Goal: Task Accomplishment & Management: Use online tool/utility

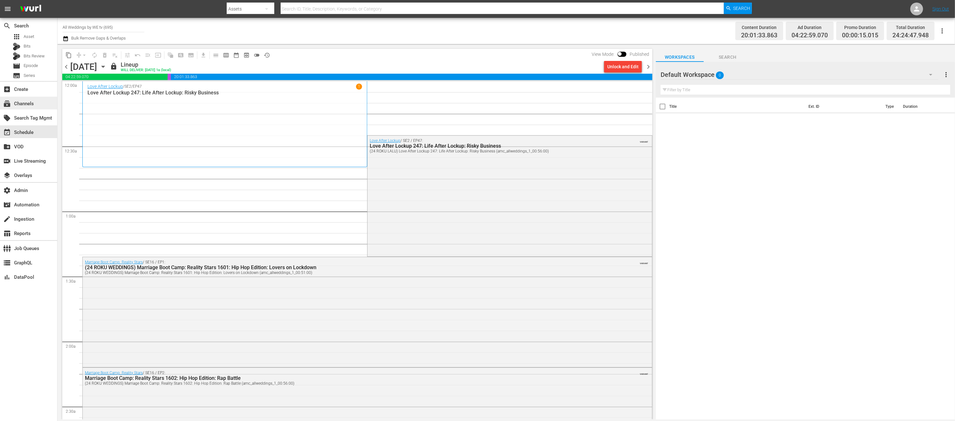
click at [43, 103] on div "subscriptions Channels" at bounding box center [28, 103] width 57 height 13
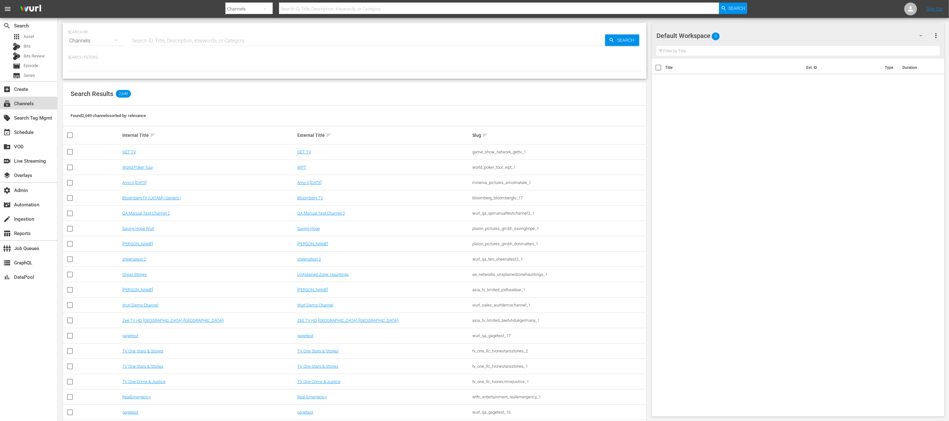
click at [27, 106] on div "subscriptions Channels" at bounding box center [18, 103] width 36 height 6
click at [162, 37] on input "text" at bounding box center [367, 40] width 475 height 15
type input "made"
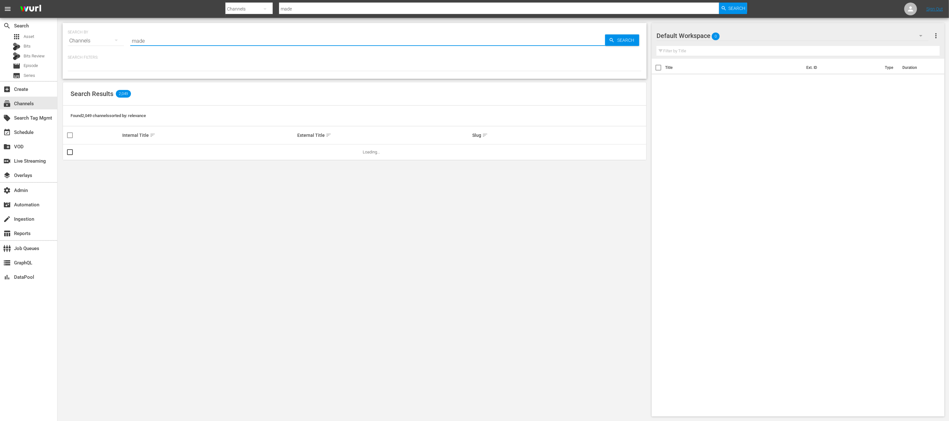
type input "Made it myself"
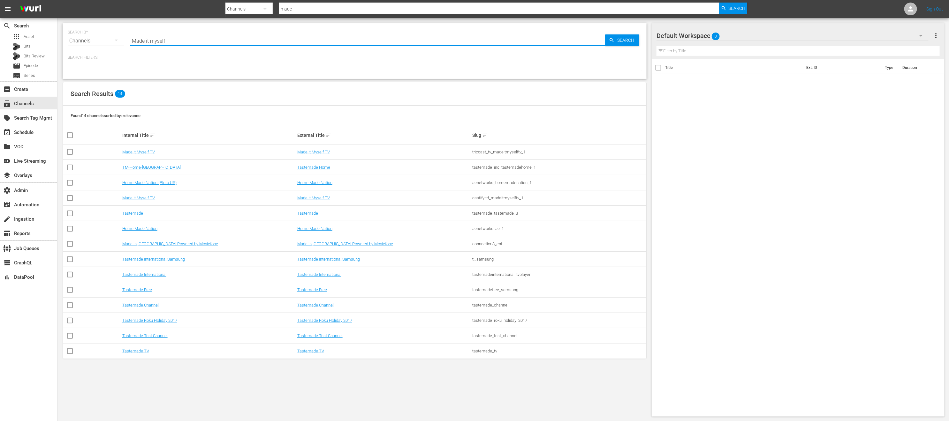
type input "Made it myself"
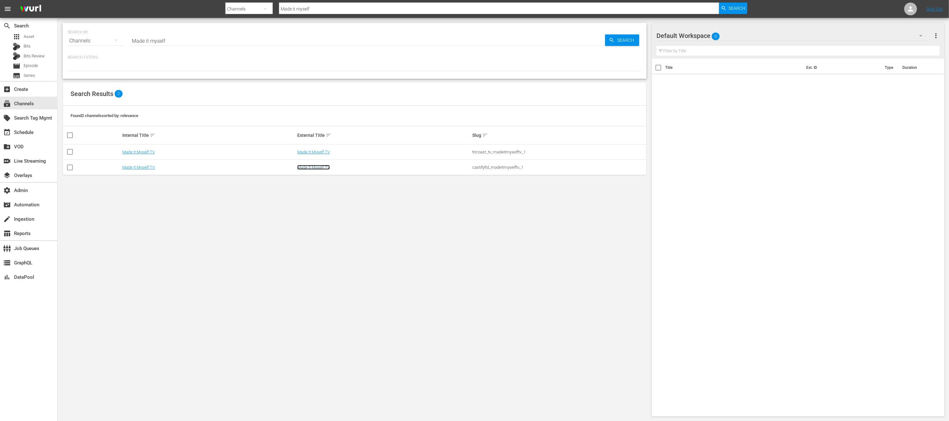
click at [302, 166] on link "Made It Myself TV" at bounding box center [313, 167] width 33 height 5
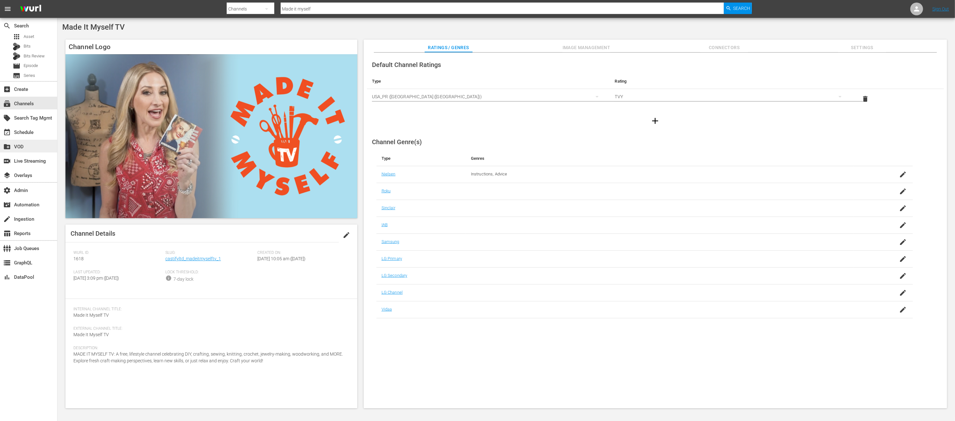
click at [30, 143] on div "create_new_folder VOD" at bounding box center [18, 146] width 36 height 6
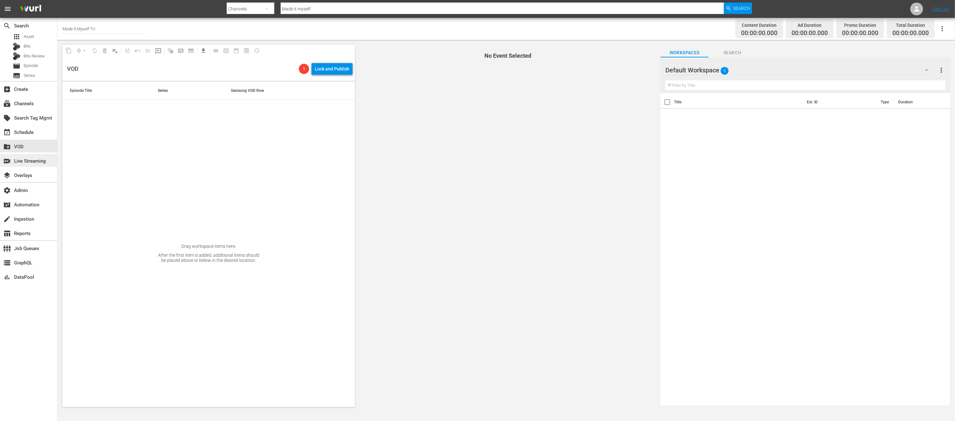
click at [39, 165] on div "switch_video Live Streaming" at bounding box center [28, 160] width 57 height 13
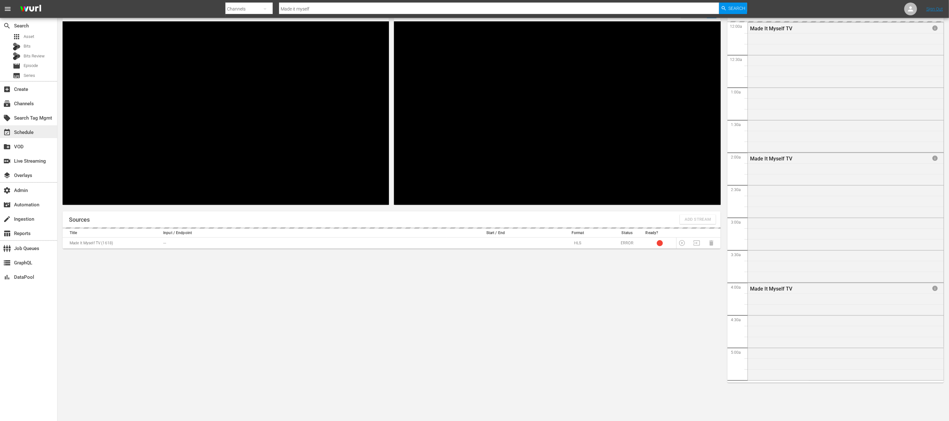
scroll to position [1204, 0]
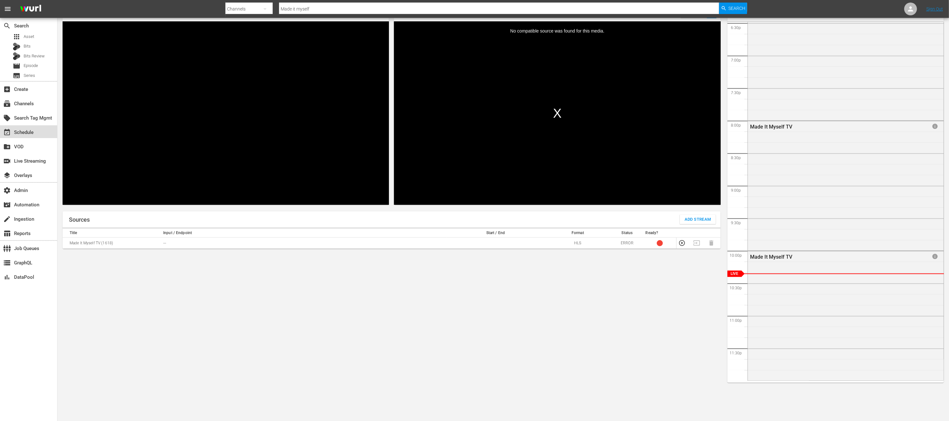
click at [39, 132] on div "event_available Schedule" at bounding box center [28, 131] width 57 height 13
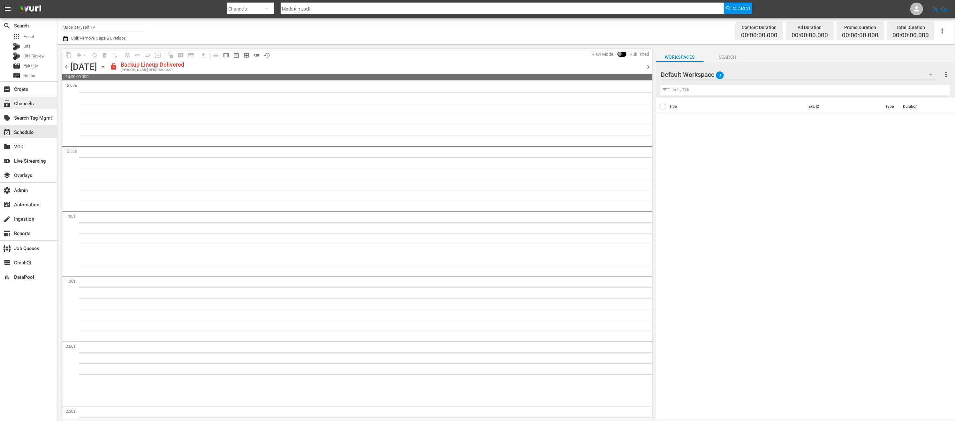
click at [42, 99] on div "subscriptions Channels" at bounding box center [28, 103] width 57 height 13
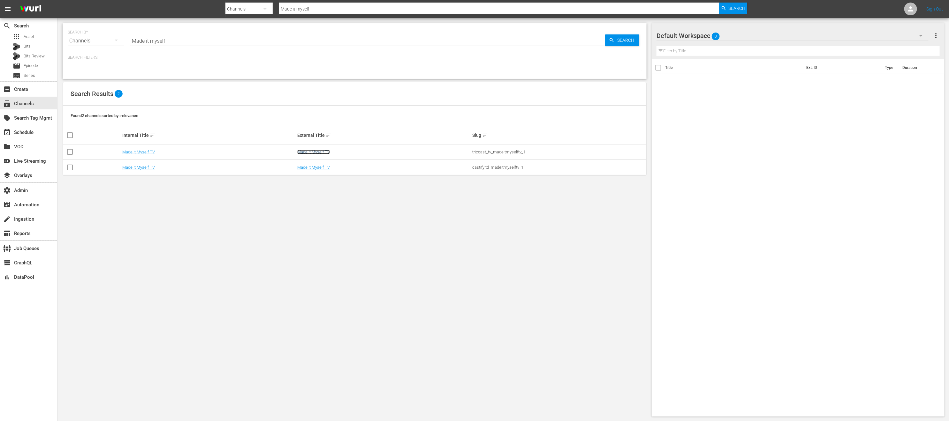
click at [318, 152] on link "Made It Myself TV" at bounding box center [313, 152] width 33 height 5
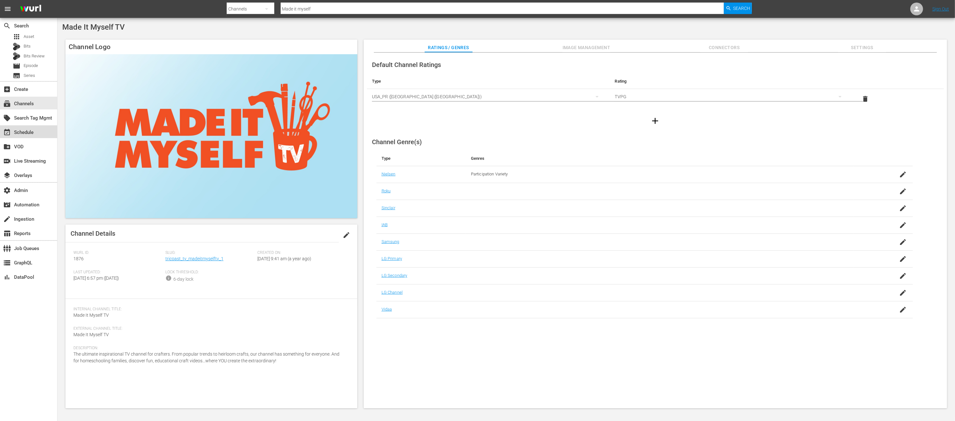
click at [41, 131] on div "event_available Schedule" at bounding box center [28, 131] width 57 height 13
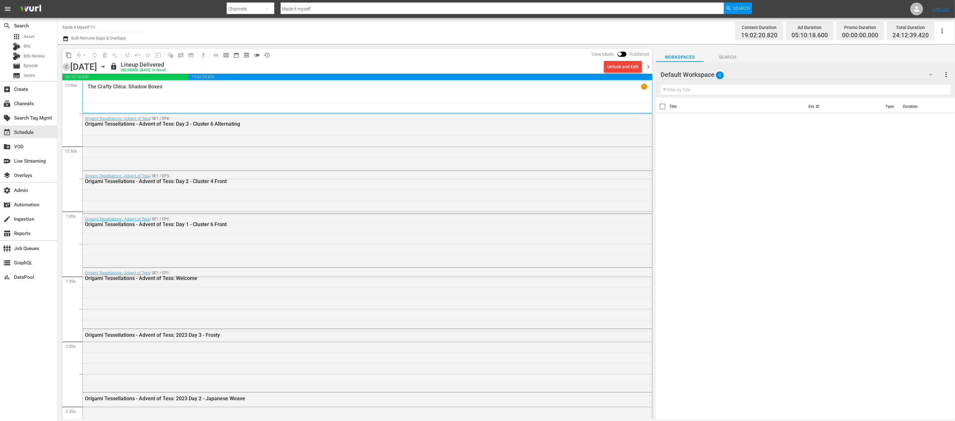
click at [69, 67] on span "chevron_left" at bounding box center [66, 67] width 8 height 8
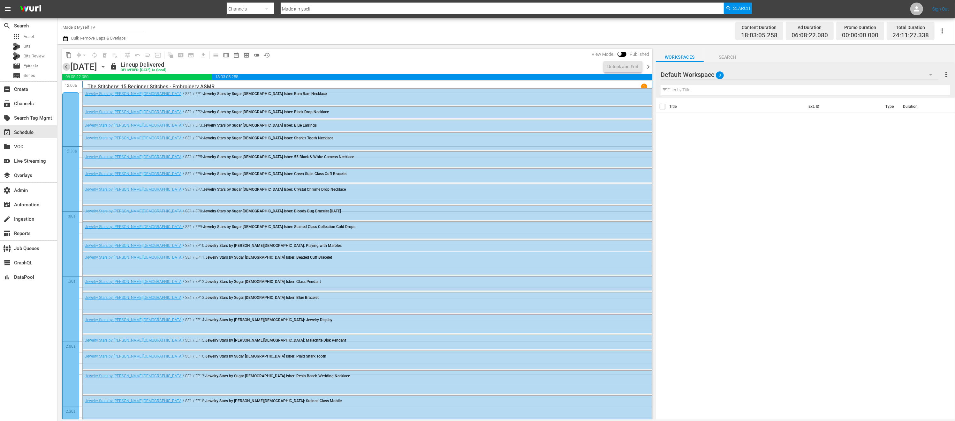
click at [67, 68] on span "chevron_left" at bounding box center [66, 67] width 8 height 8
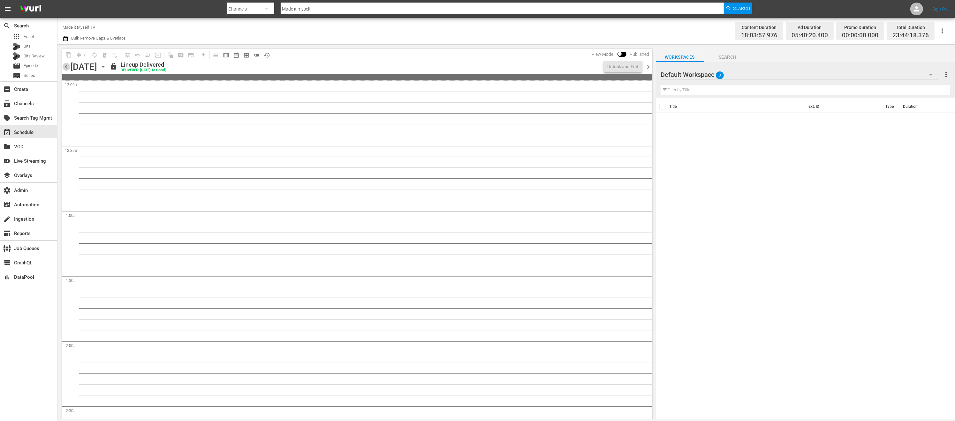
click at [67, 68] on span "chevron_left" at bounding box center [66, 67] width 8 height 8
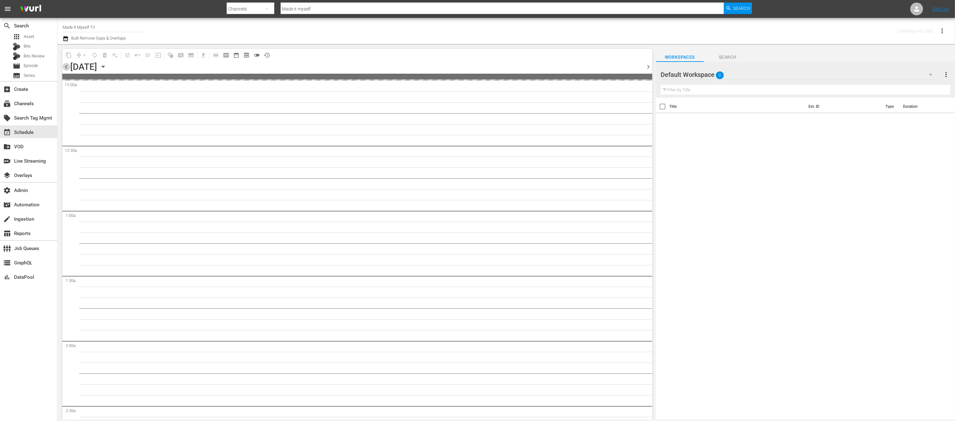
click at [67, 68] on span "chevron_left" at bounding box center [66, 67] width 8 height 8
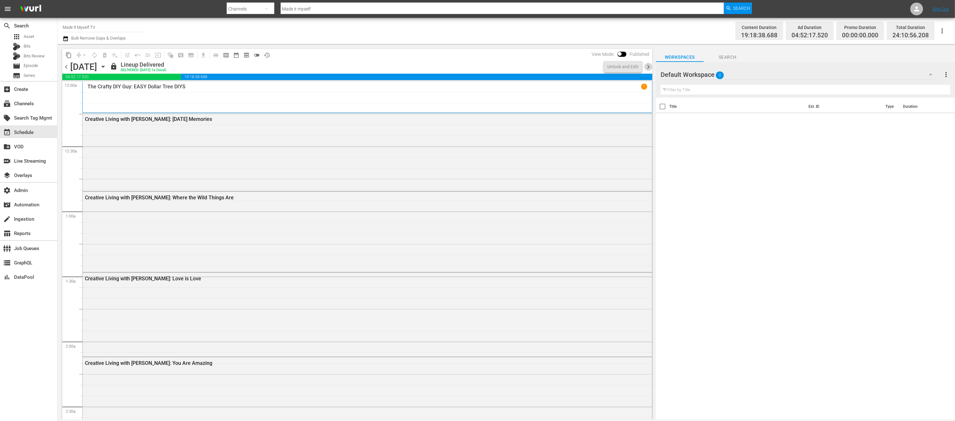
click at [648, 67] on span "chevron_right" at bounding box center [648, 67] width 8 height 8
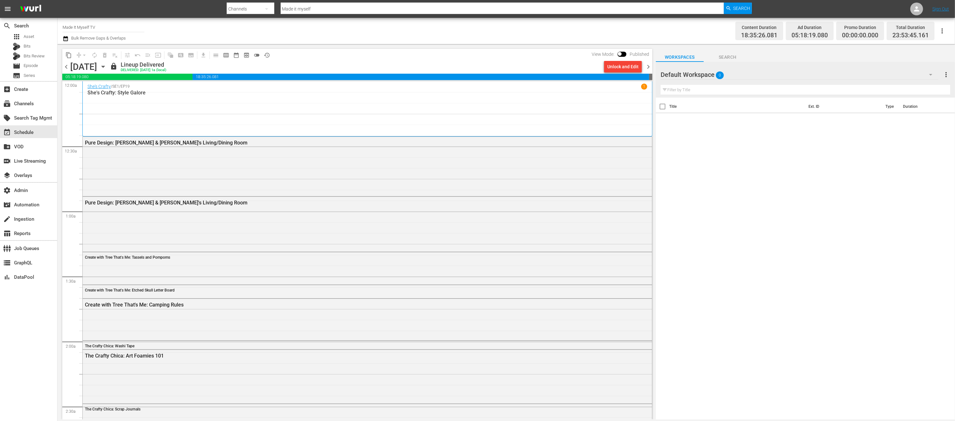
click at [651, 67] on span "chevron_right" at bounding box center [648, 67] width 8 height 8
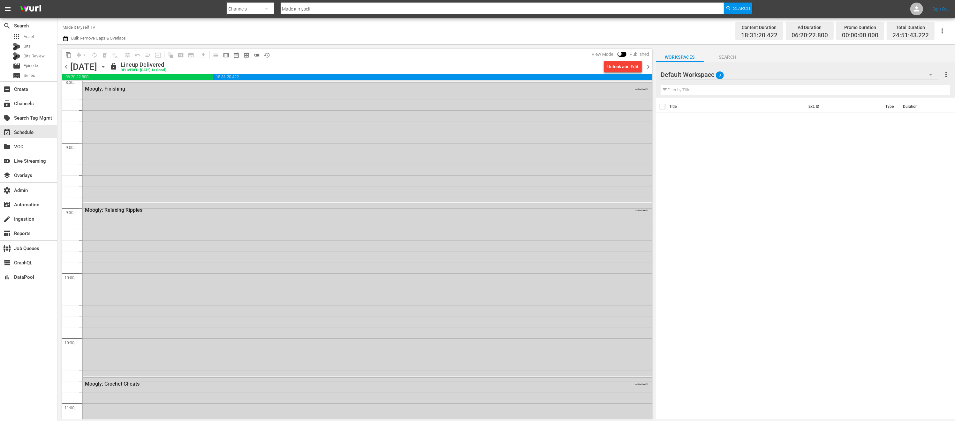
scroll to position [2397, 0]
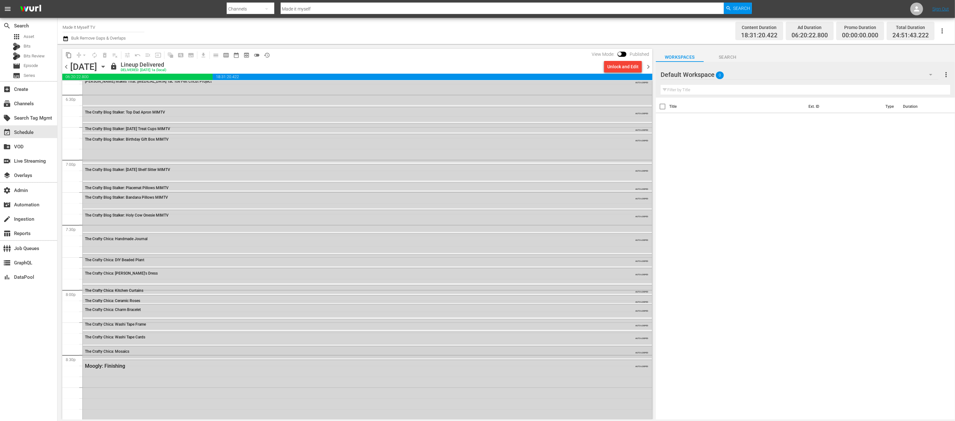
click at [118, 355] on div "The Crafty Chica: Mosaics AUTO-LOOPED" at bounding box center [367, 352] width 569 height 10
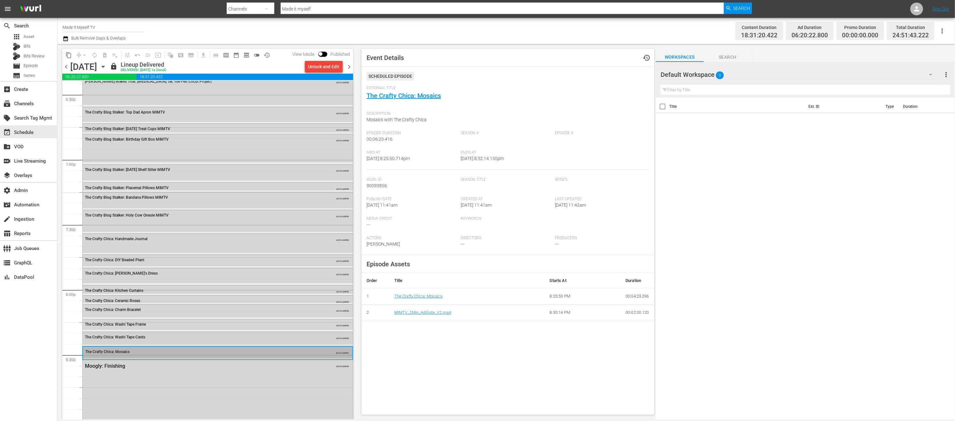
click at [153, 337] on div "The Crafty Chica: Washi Tape Cards" at bounding box center [200, 337] width 231 height 4
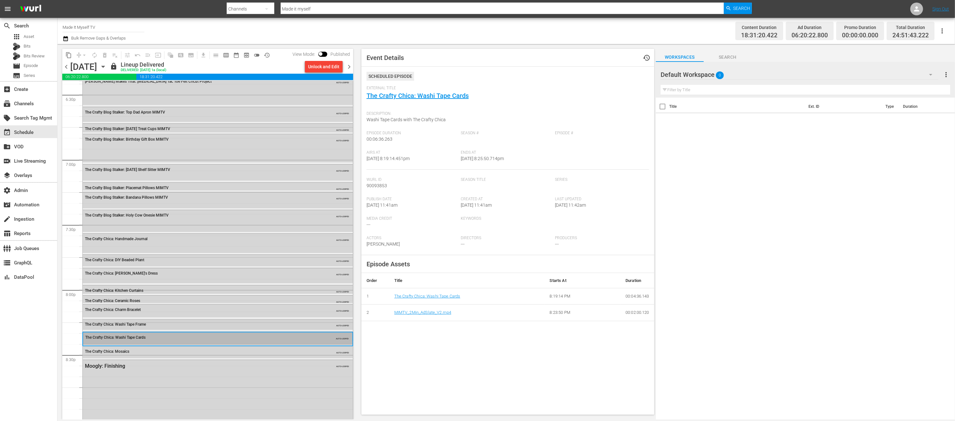
click at [159, 325] on div "The Crafty Chica: Washi Tape Frame" at bounding box center [200, 324] width 231 height 4
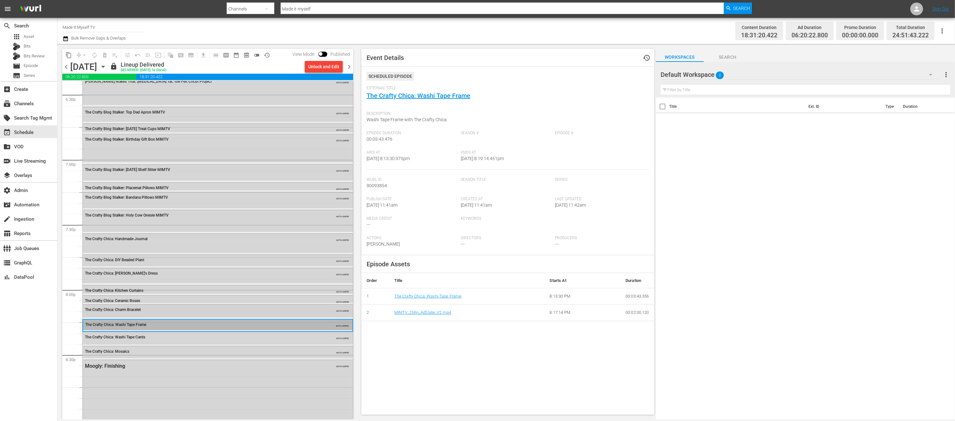
click at [163, 312] on div "The Crafty Chica: Charm Bracelet" at bounding box center [200, 310] width 231 height 4
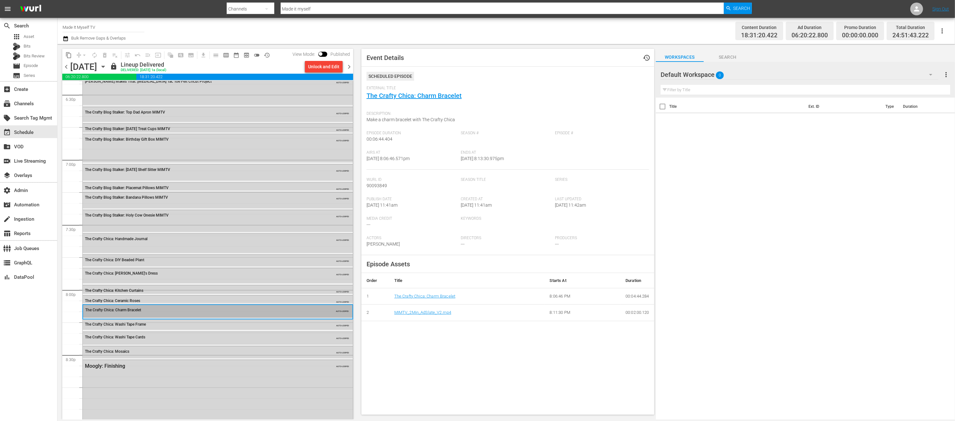
click at [169, 297] on div "The Crafty Chica: Ceramic Roses AUTO-LOOPED" at bounding box center [218, 301] width 270 height 10
click at [166, 289] on div "The Crafty Chica: Kitchen Curtains" at bounding box center [200, 291] width 231 height 4
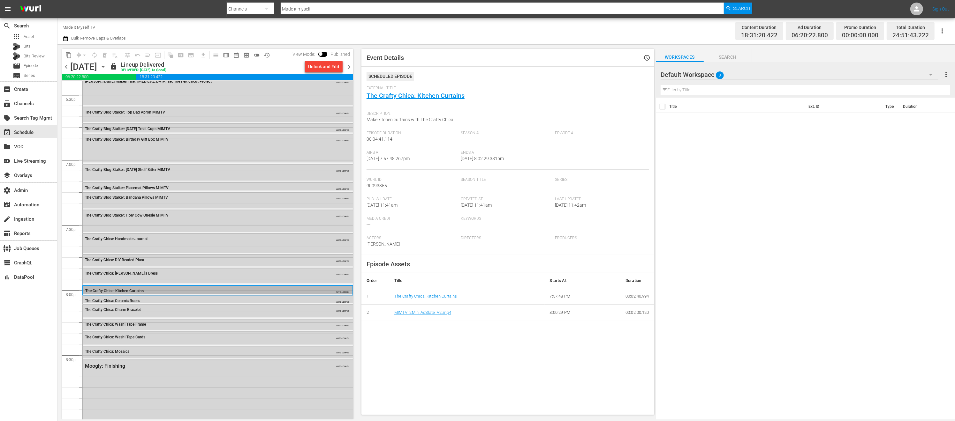
click at [164, 274] on div "The Crafty Chica: [PERSON_NAME]'s Dress" at bounding box center [200, 273] width 231 height 4
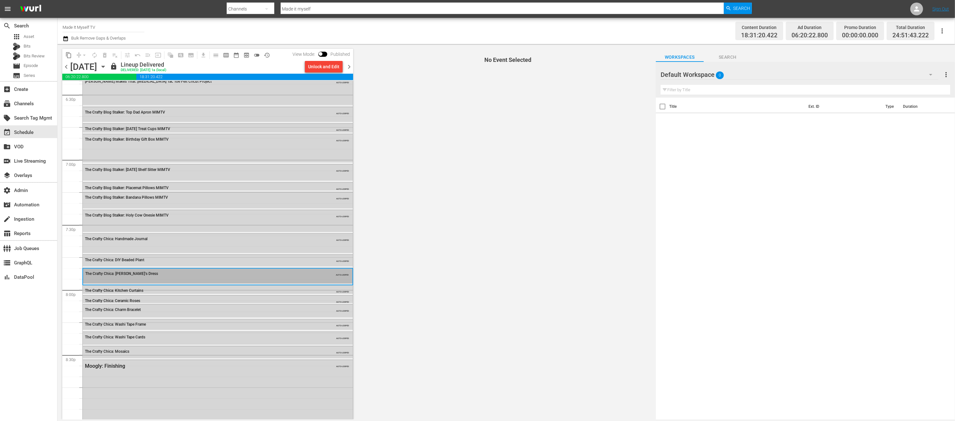
click at [165, 260] on div "The Crafty Chica: DIY Beaded Plant" at bounding box center [200, 260] width 231 height 4
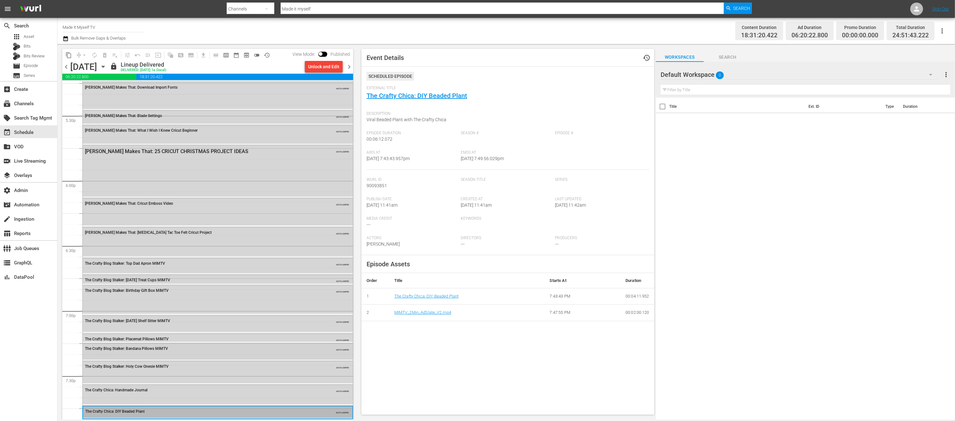
scroll to position [2415, 0]
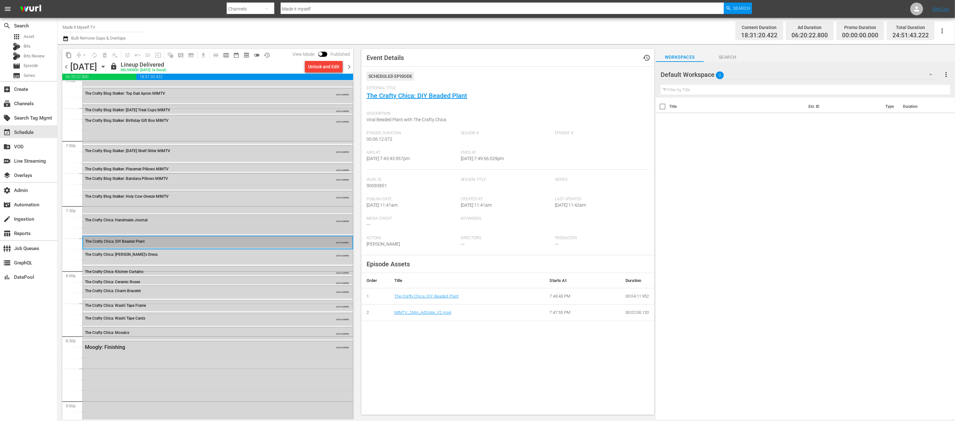
click at [161, 226] on div "The Crafty Chica: Handmade Journal AUTO-LOOPED" at bounding box center [218, 224] width 270 height 19
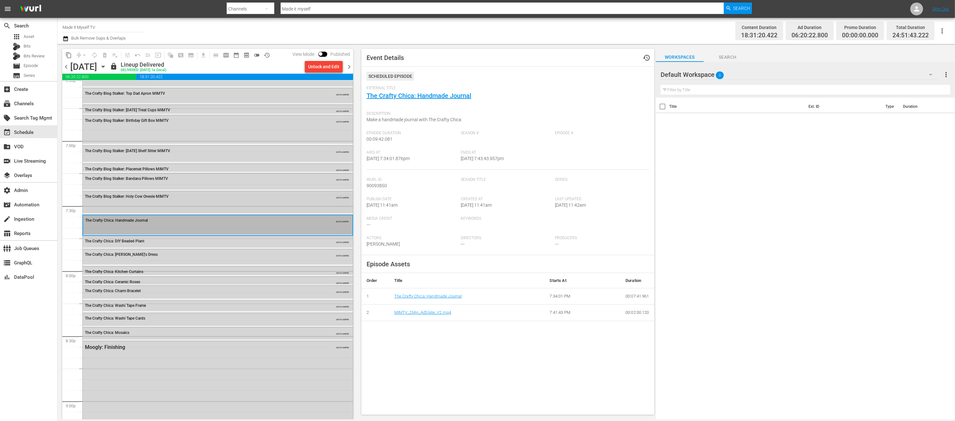
click at [181, 198] on div "The Crafty Blog Stalker: Holy Cow Onesie MIMTV" at bounding box center [200, 196] width 231 height 4
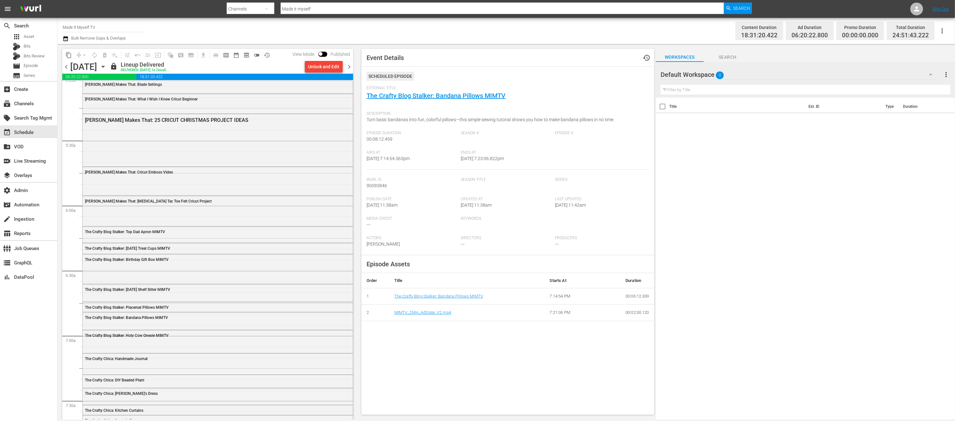
scroll to position [793, 0]
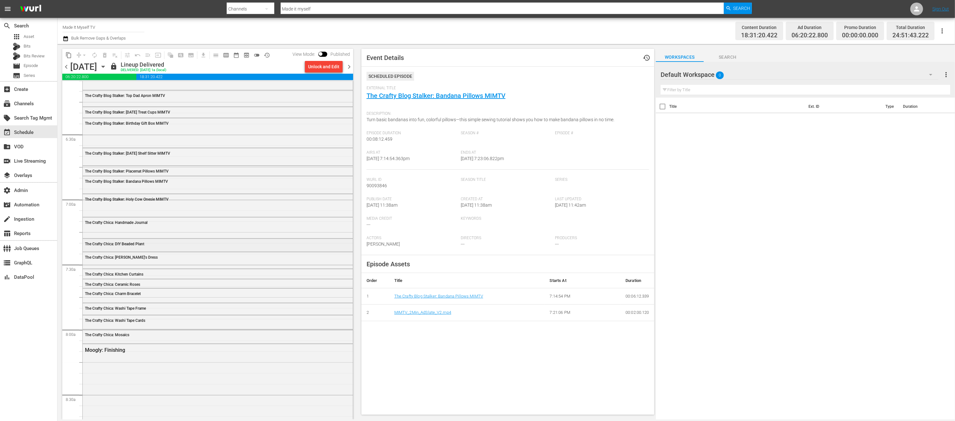
click at [158, 246] on div "The Crafty Chica: DIY Beaded Plant" at bounding box center [218, 244] width 270 height 10
click at [152, 287] on div "The Crafty Chica: Ceramic Roses" at bounding box center [200, 285] width 231 height 4
click at [154, 297] on div "The Crafty Chica: Charm Bracelet" at bounding box center [218, 294] width 270 height 10
click at [160, 313] on div "The Crafty Chica: Washi Tape Frame" at bounding box center [218, 309] width 270 height 10
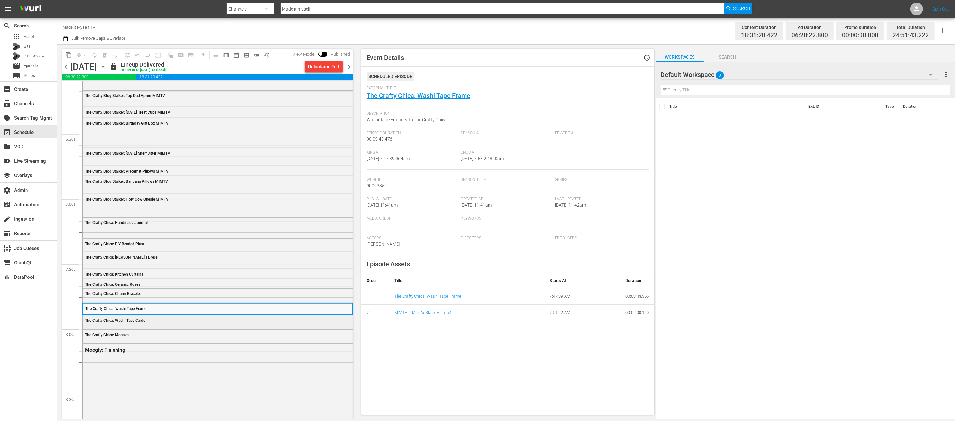
click at [160, 323] on div "The Crafty Chica: Washi Tape Cards" at bounding box center [218, 321] width 270 height 10
click at [150, 339] on div "The Crafty Chica: Mosaics" at bounding box center [218, 335] width 270 height 10
click at [145, 321] on span "The Crafty Chica: Washi Tape Cards" at bounding box center [115, 321] width 60 height 4
click at [147, 294] on div "The Crafty Chica: Charm Bracelet" at bounding box center [200, 294] width 231 height 4
click at [153, 284] on div "The Crafty Chica: Ceramic Roses" at bounding box center [200, 285] width 231 height 4
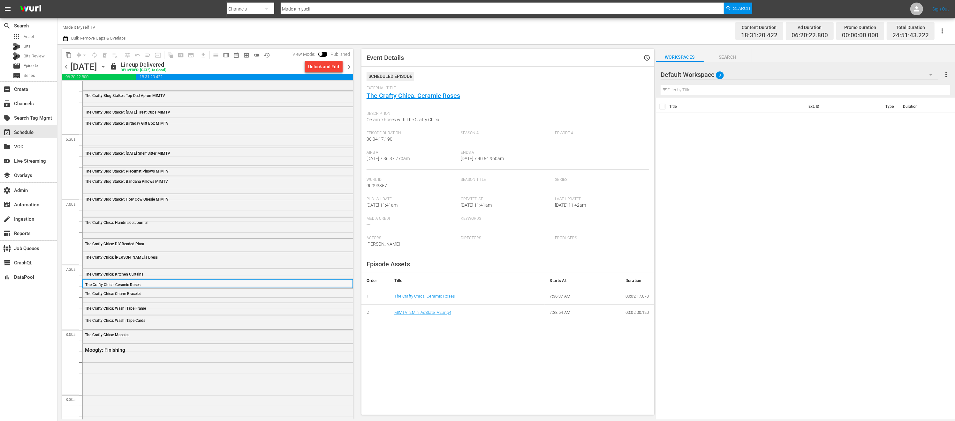
click at [152, 284] on div "The Crafty Chica: Ceramic Roses" at bounding box center [200, 285] width 231 height 4
click at [155, 299] on div "The Crafty Chica: Charm Bracelet" at bounding box center [218, 295] width 270 height 13
click at [157, 286] on div "The Crafty Chica: Ceramic Roses" at bounding box center [200, 285] width 231 height 4
click at [158, 280] on div "The Crafty Chica: Ceramic Roses" at bounding box center [217, 285] width 269 height 10
click at [157, 273] on div "The Crafty Chica: Kitchen Curtains" at bounding box center [200, 274] width 231 height 4
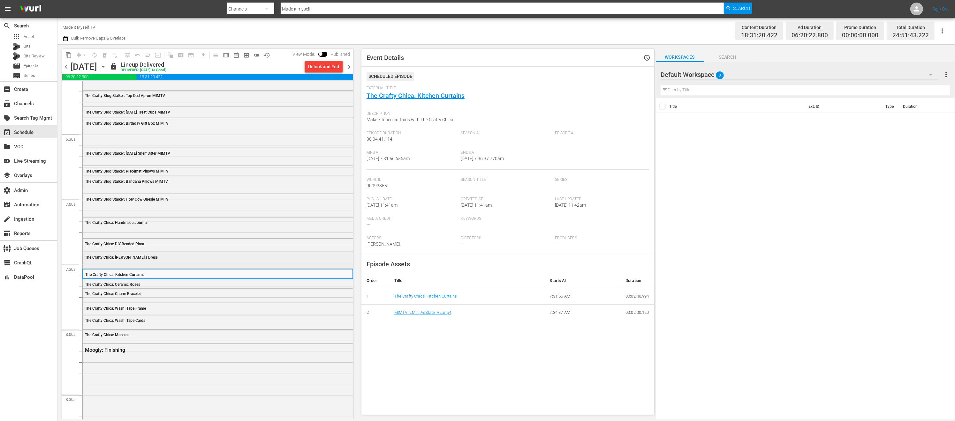
click at [157, 262] on div "The Crafty Chica: [PERSON_NAME]'s Dress" at bounding box center [218, 260] width 270 height 15
click at [348, 66] on span "chevron_right" at bounding box center [349, 67] width 8 height 8
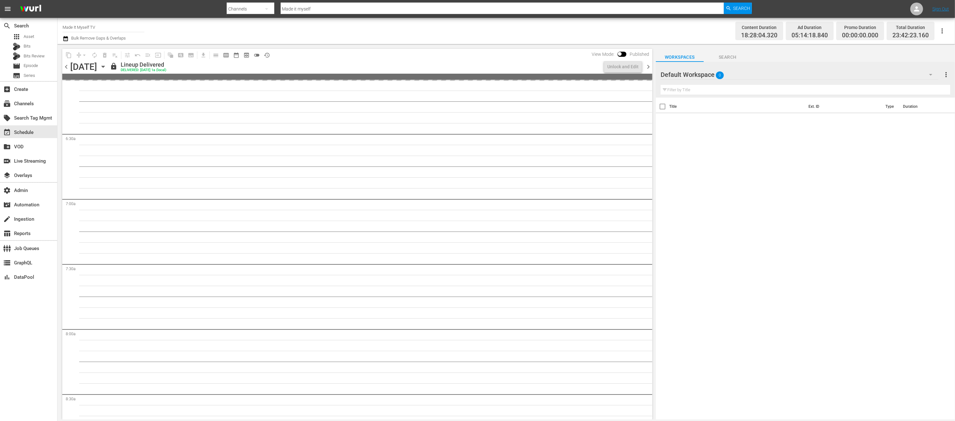
scroll to position [706, 0]
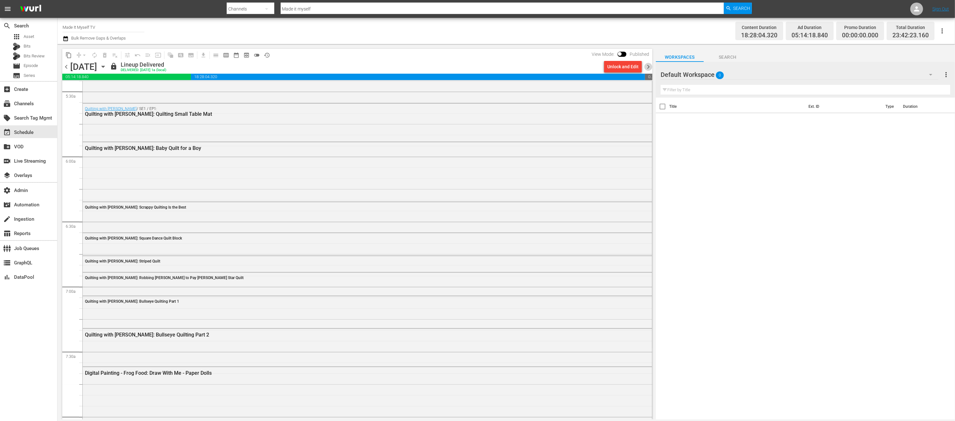
click at [650, 68] on span "chevron_right" at bounding box center [648, 67] width 8 height 8
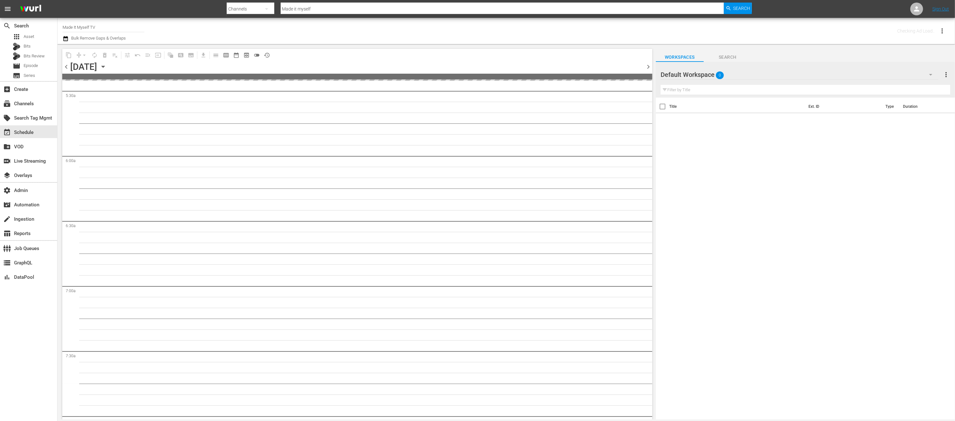
scroll to position [793, 0]
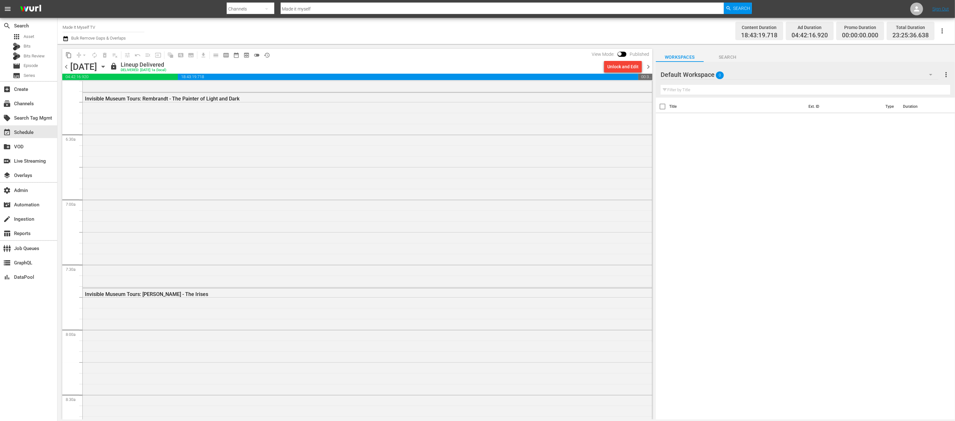
click at [650, 68] on span "chevron_right" at bounding box center [648, 67] width 8 height 8
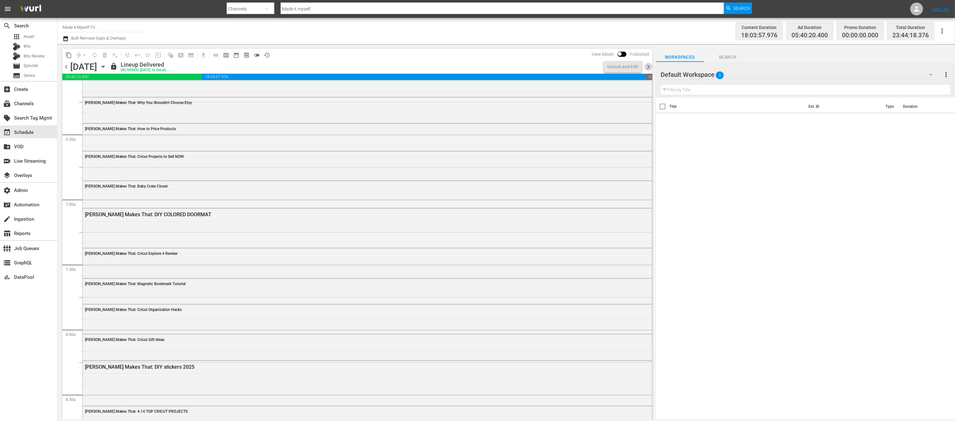
click at [650, 68] on span "chevron_right" at bounding box center [648, 67] width 8 height 8
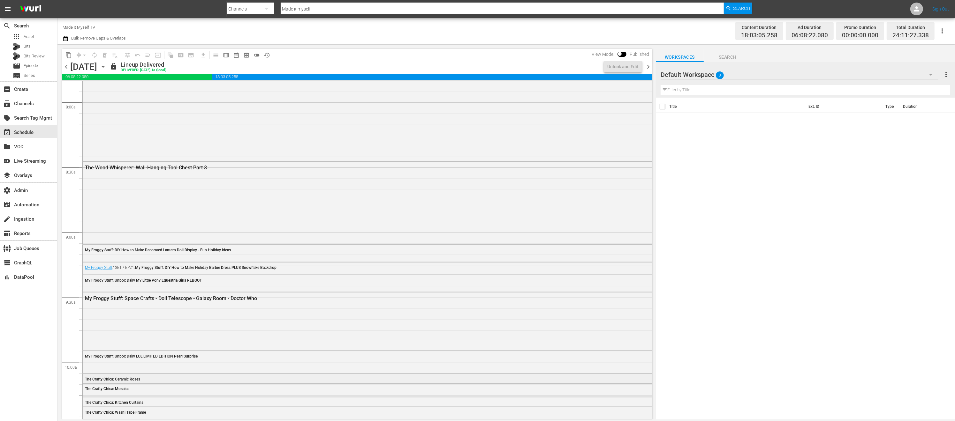
scroll to position [2820, 0]
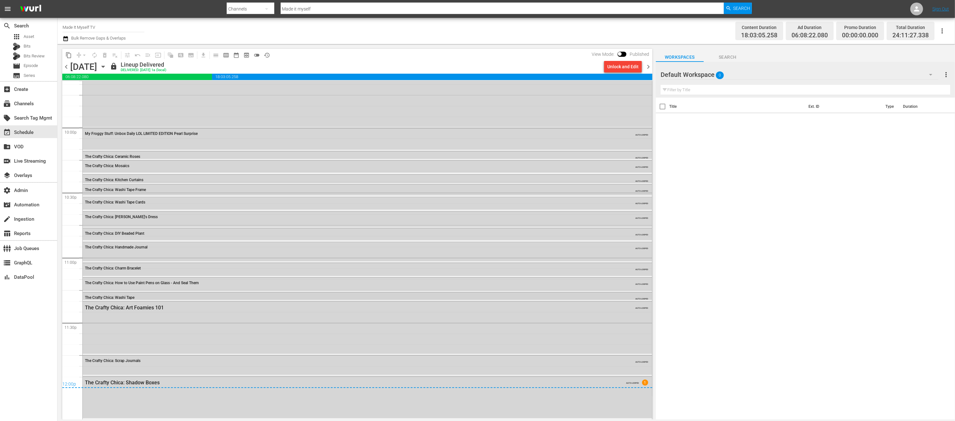
click at [127, 296] on span "The Crafty Chica: Washi Tape" at bounding box center [109, 298] width 49 height 4
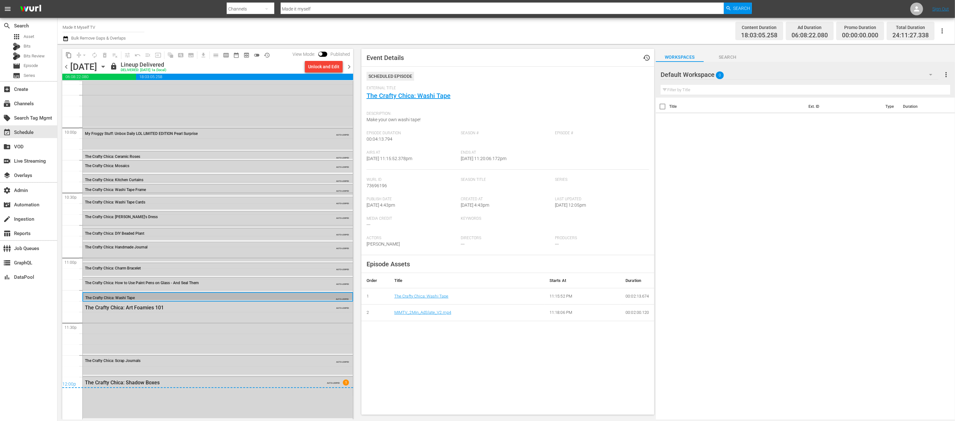
click at [66, 66] on span "chevron_left" at bounding box center [66, 67] width 8 height 8
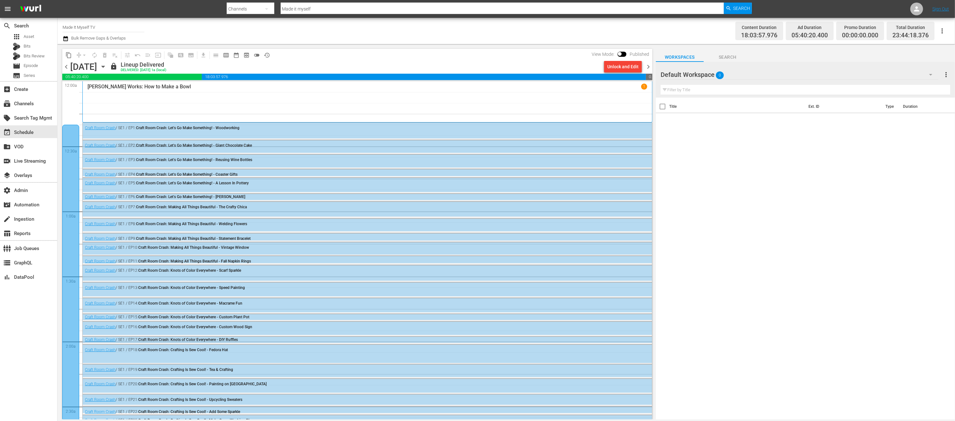
click at [65, 68] on span "chevron_left" at bounding box center [66, 67] width 8 height 8
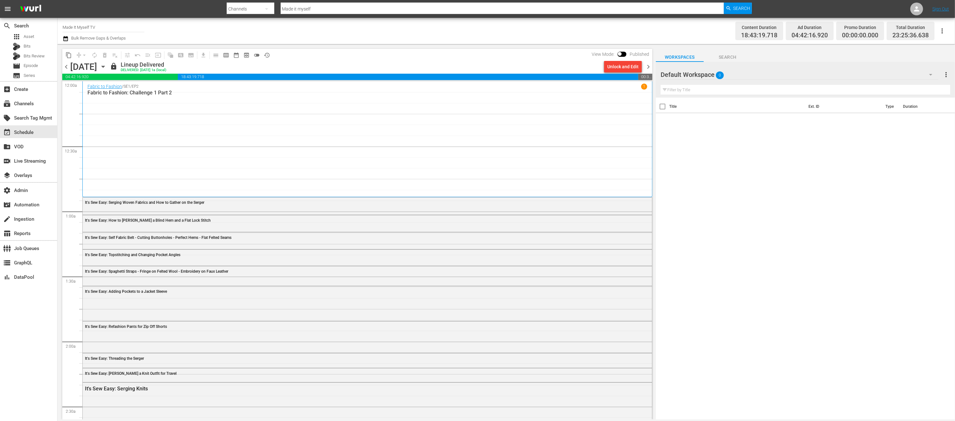
click at [67, 66] on span "chevron_left" at bounding box center [66, 67] width 8 height 8
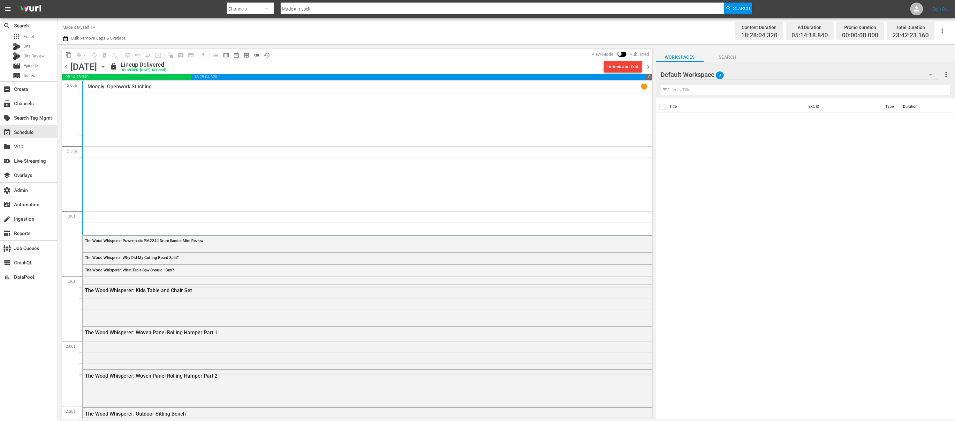
click at [70, 68] on span "chevron_left" at bounding box center [66, 67] width 8 height 8
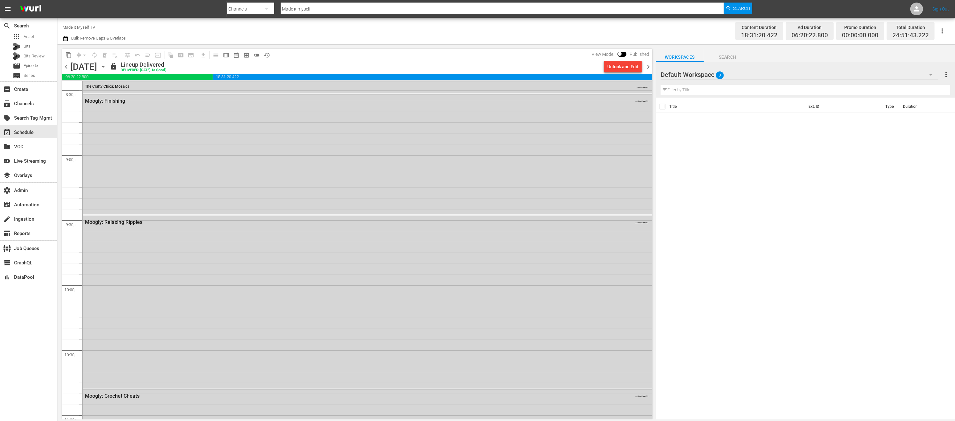
scroll to position [2942, 0]
click at [69, 66] on span "chevron_left" at bounding box center [66, 67] width 8 height 8
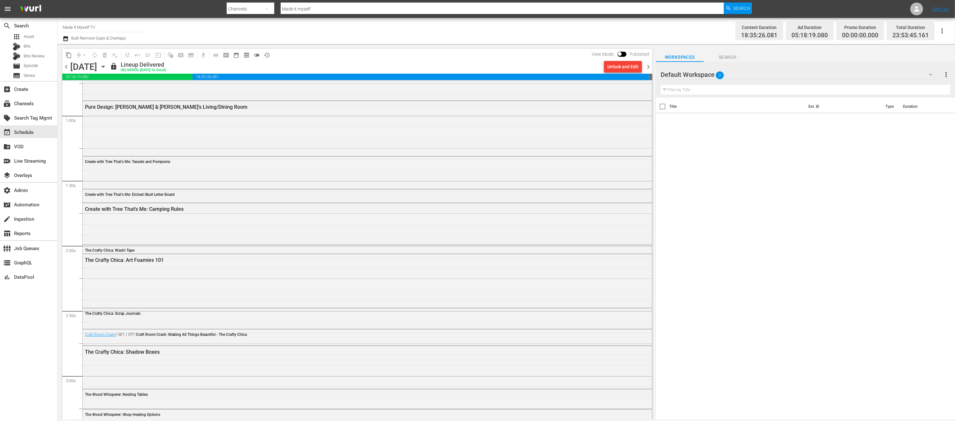
scroll to position [1622, 0]
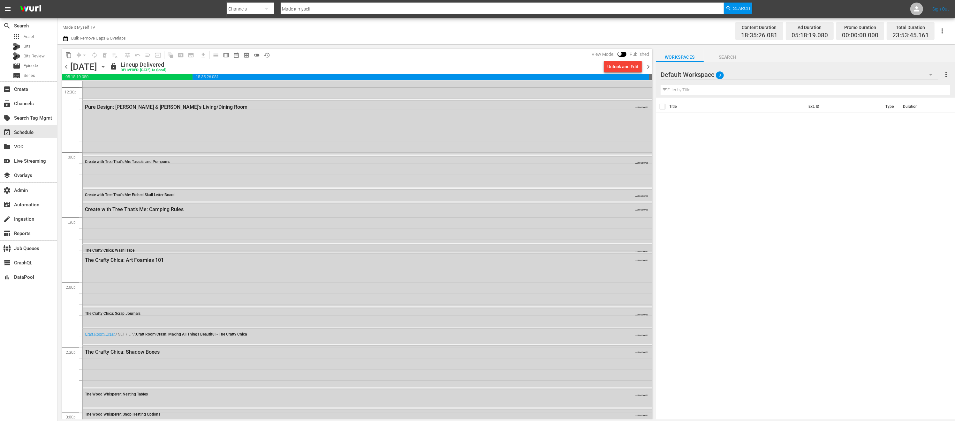
click at [156, 246] on div "The Crafty Chica: Washi Tape AUTO-LOOPED" at bounding box center [367, 251] width 569 height 10
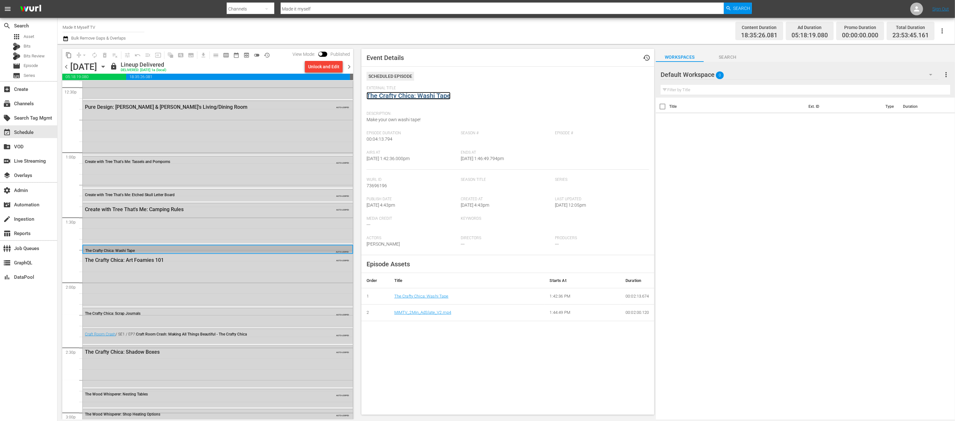
click at [441, 93] on link "The Crafty Chica: Washi Tape" at bounding box center [409, 96] width 84 height 8
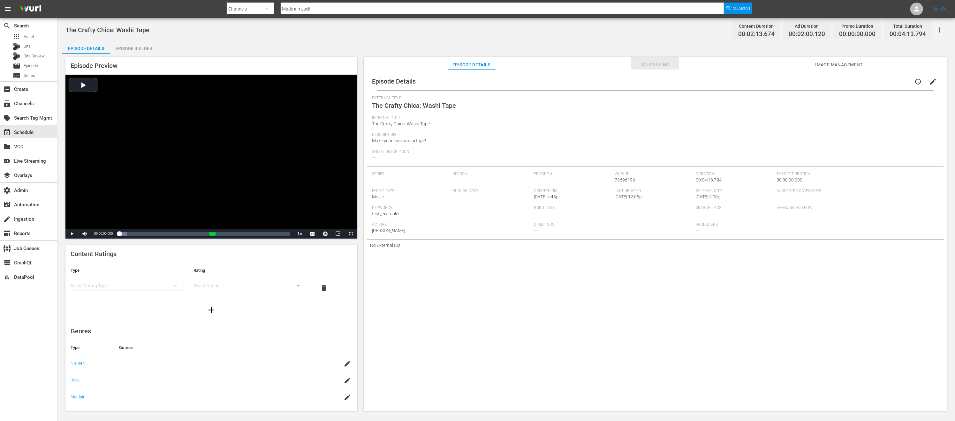
click at [671, 65] on span "Scheduling" at bounding box center [655, 65] width 48 height 8
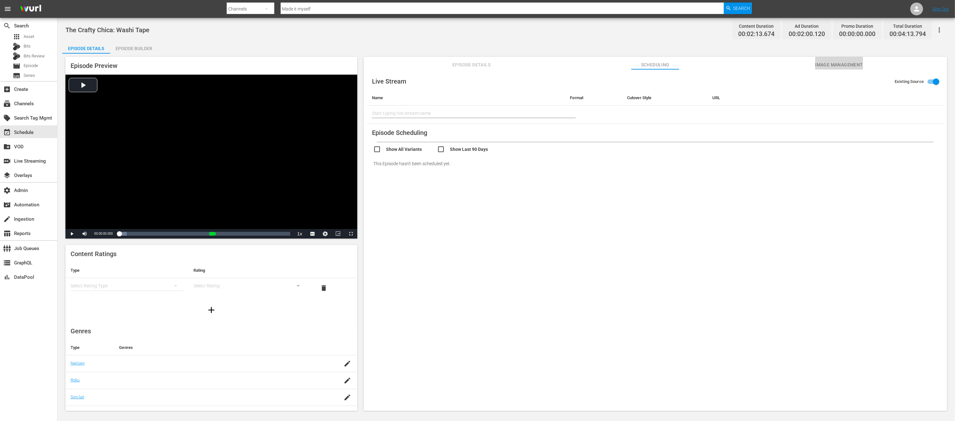
click at [681, 65] on span "Image Management" at bounding box center [839, 65] width 48 height 8
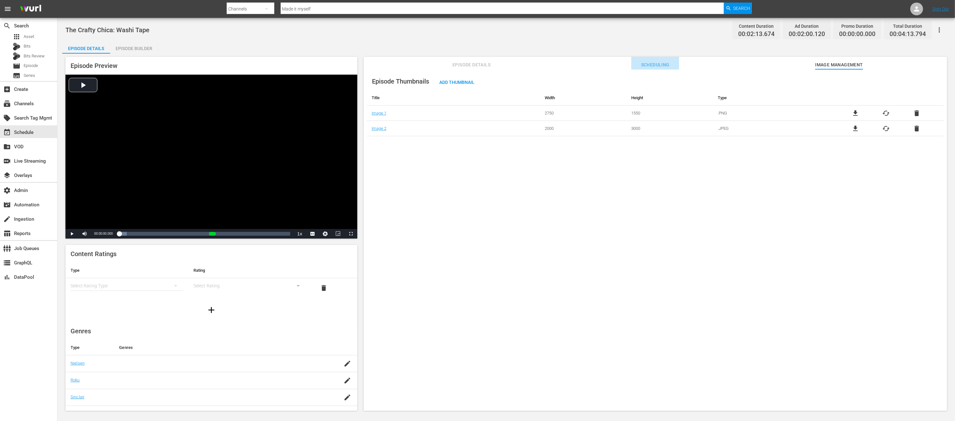
click at [668, 63] on span "Scheduling" at bounding box center [655, 65] width 48 height 8
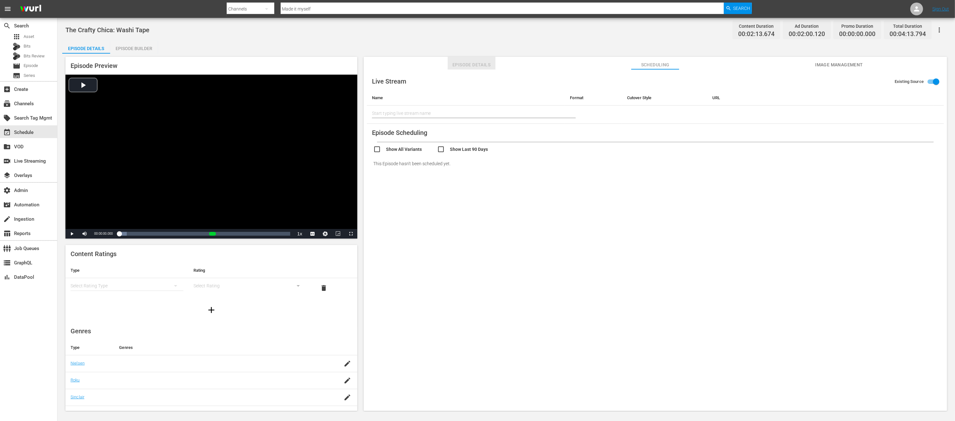
click at [466, 66] on span "Episode Details" at bounding box center [472, 65] width 48 height 8
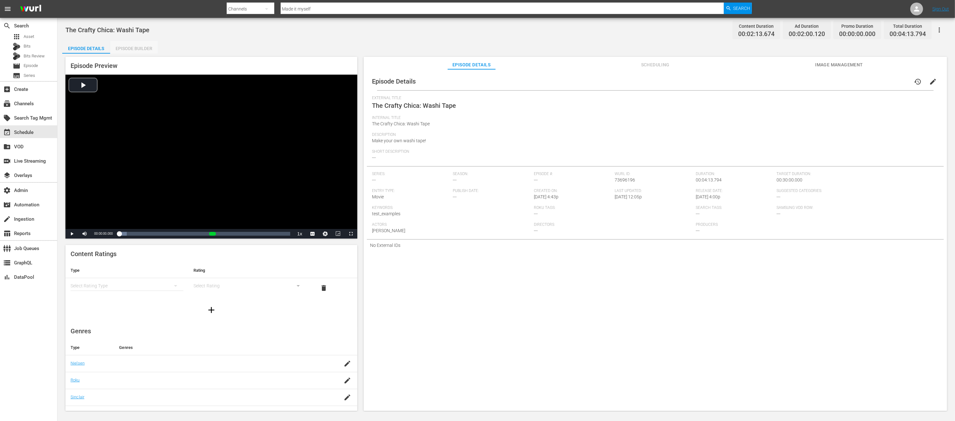
click at [146, 47] on div "Episode Builder" at bounding box center [134, 48] width 48 height 15
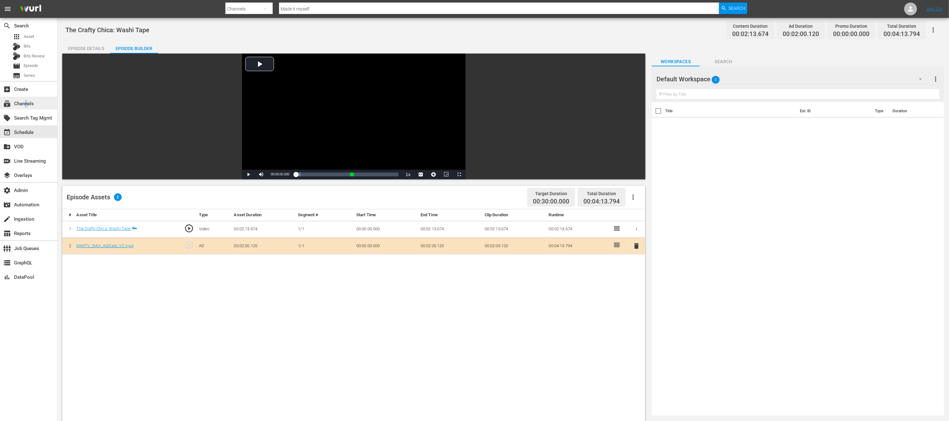
click at [27, 102] on div "subscriptions Channels" at bounding box center [18, 103] width 36 height 6
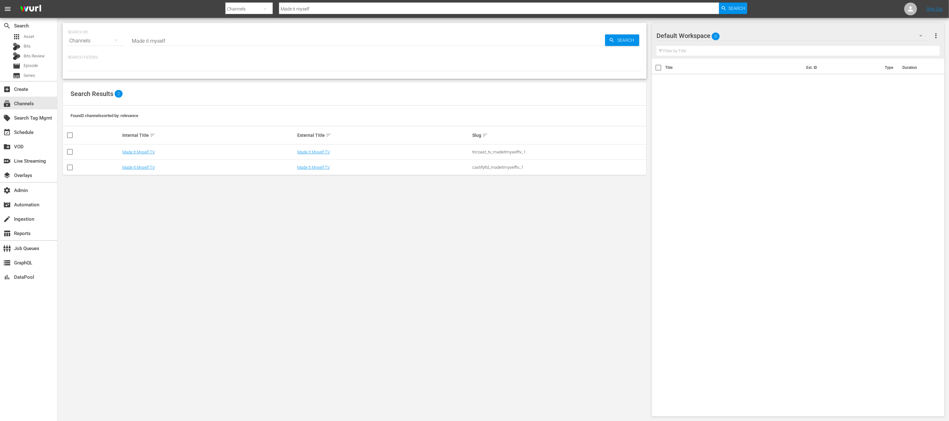
click at [482, 153] on div "tricoast_tv_madeitmyselftv_1" at bounding box center [558, 152] width 173 height 5
copy tbody "tricoast_tv_madeitmyselftv_1"
click at [130, 152] on link "Made It Myself TV" at bounding box center [138, 152] width 33 height 5
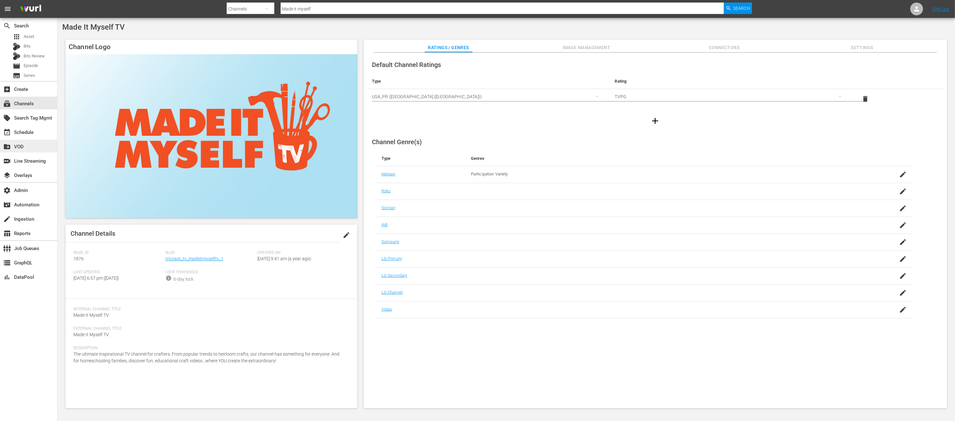
click at [22, 145] on div "create_new_folder VOD" at bounding box center [18, 146] width 36 height 6
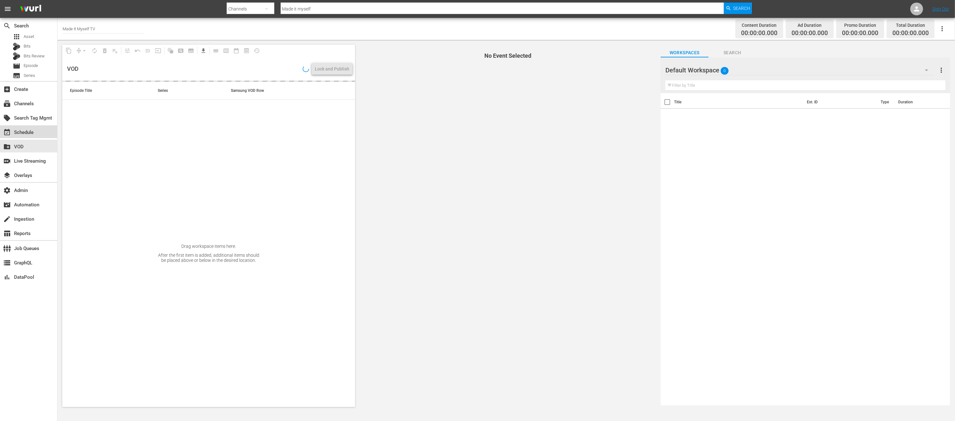
click at [27, 132] on div "event_available Schedule" at bounding box center [18, 132] width 36 height 6
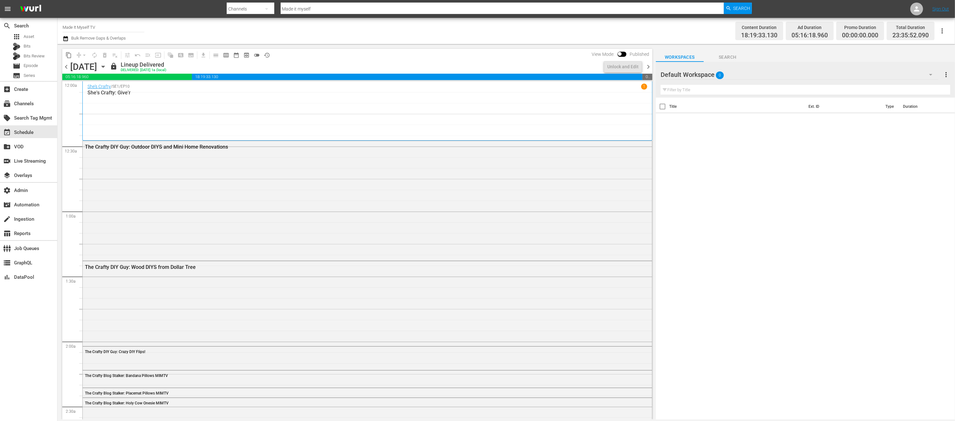
click at [66, 64] on span "chevron_left" at bounding box center [66, 67] width 8 height 8
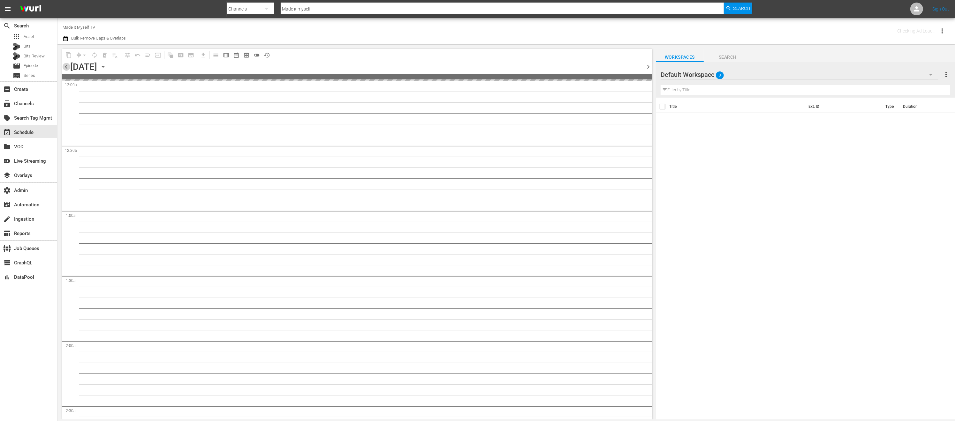
click at [66, 65] on span "chevron_left" at bounding box center [66, 67] width 8 height 8
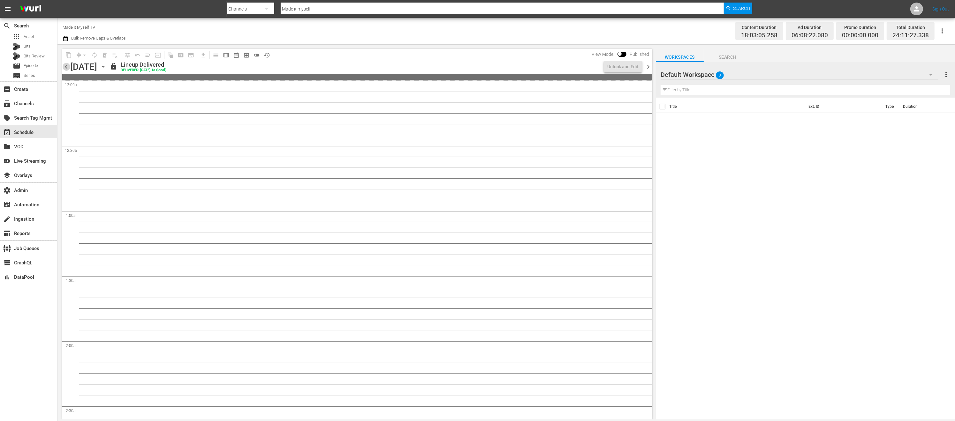
click at [66, 65] on span "chevron_left" at bounding box center [66, 67] width 8 height 8
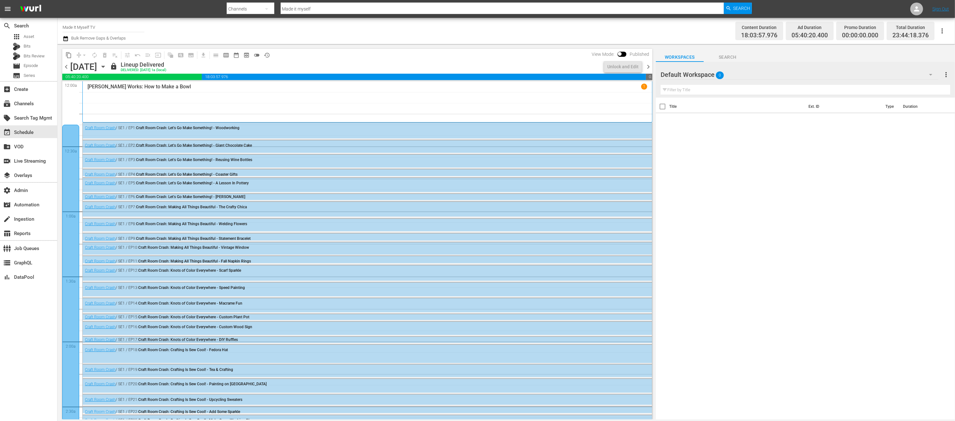
click at [650, 66] on span "chevron_right" at bounding box center [648, 67] width 8 height 8
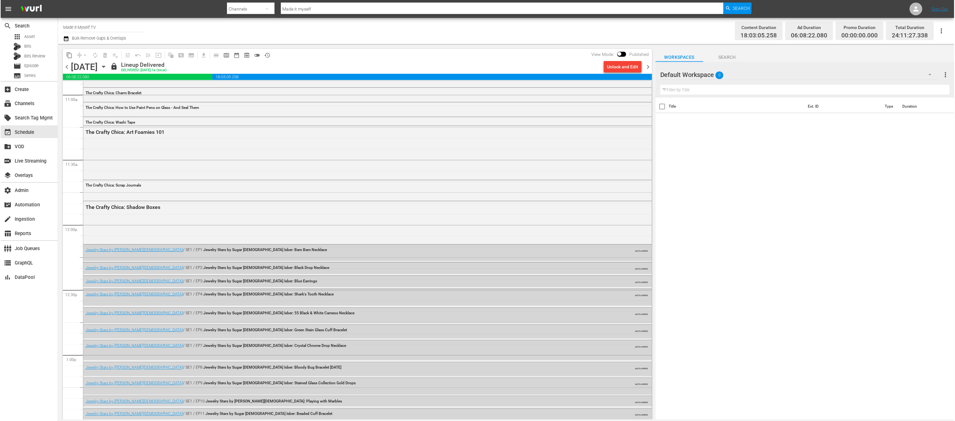
scroll to position [1267, 0]
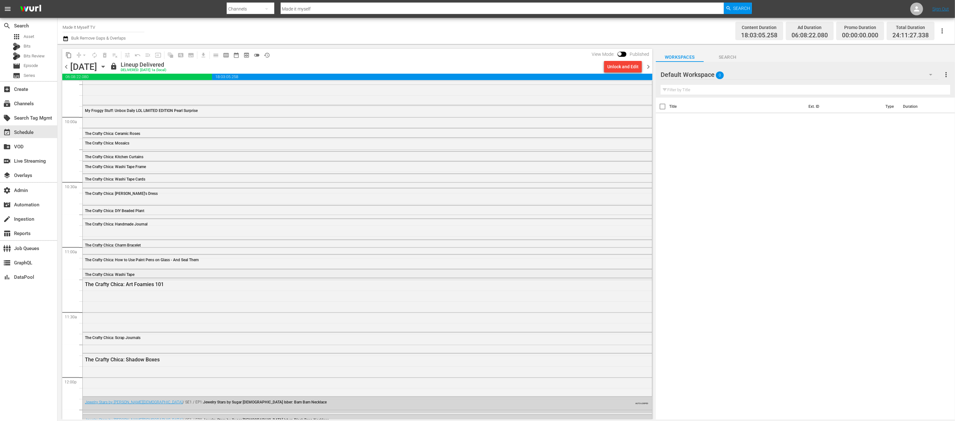
click at [178, 275] on div "The Crafty Chica: Washi Tape" at bounding box center [349, 275] width 529 height 4
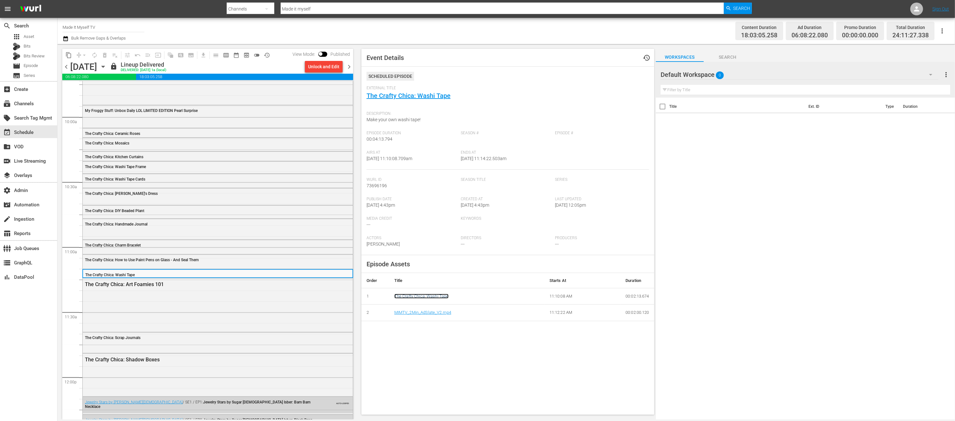
click at [430, 298] on link "The Crafty Chica: Washi Tape" at bounding box center [421, 296] width 54 height 5
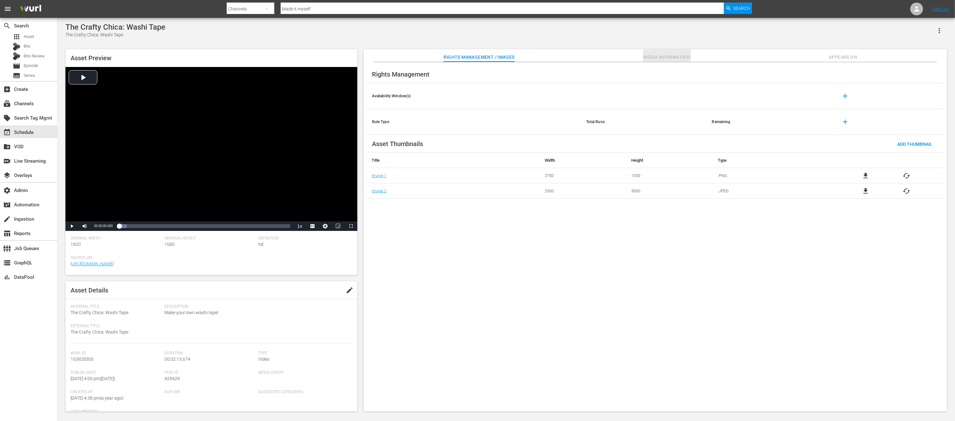
click at [655, 55] on span "Media Information" at bounding box center [667, 57] width 48 height 8
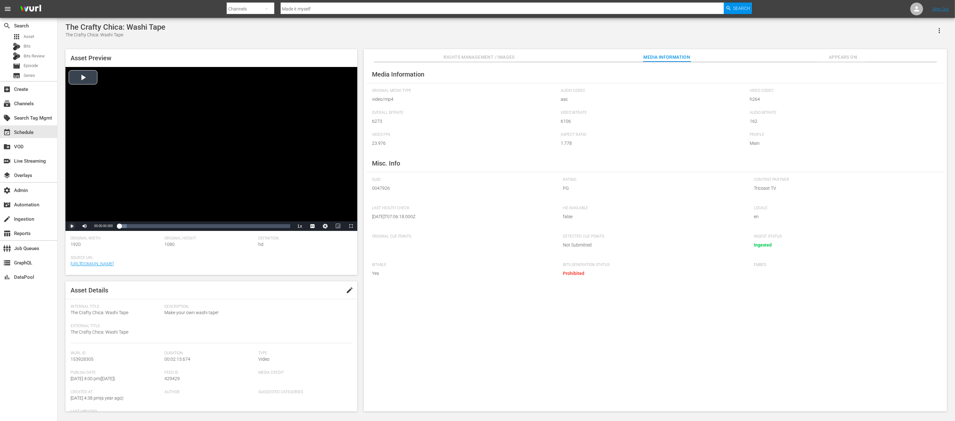
click at [72, 226] on span "Video Player" at bounding box center [72, 226] width 0 height 0
click at [681, 57] on span "Appears On" at bounding box center [843, 57] width 48 height 8
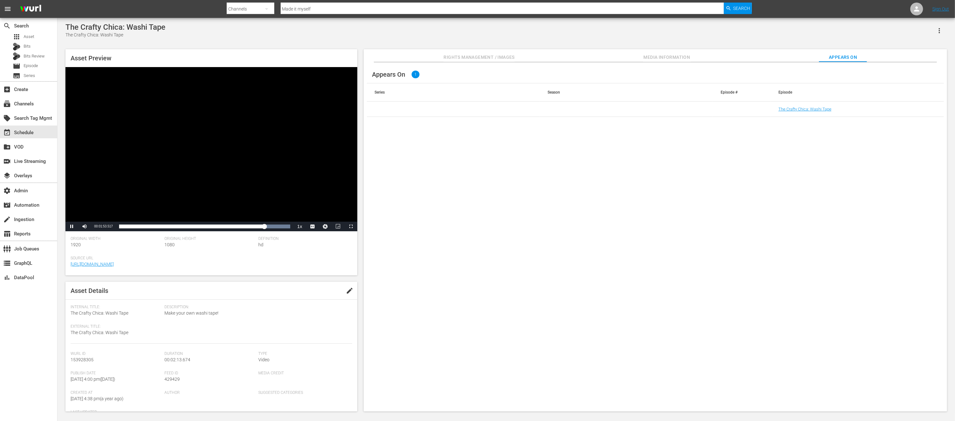
scroll to position [10, 0]
click at [681, 111] on link "The Crafty Chica: Washi Tape" at bounding box center [804, 109] width 53 height 5
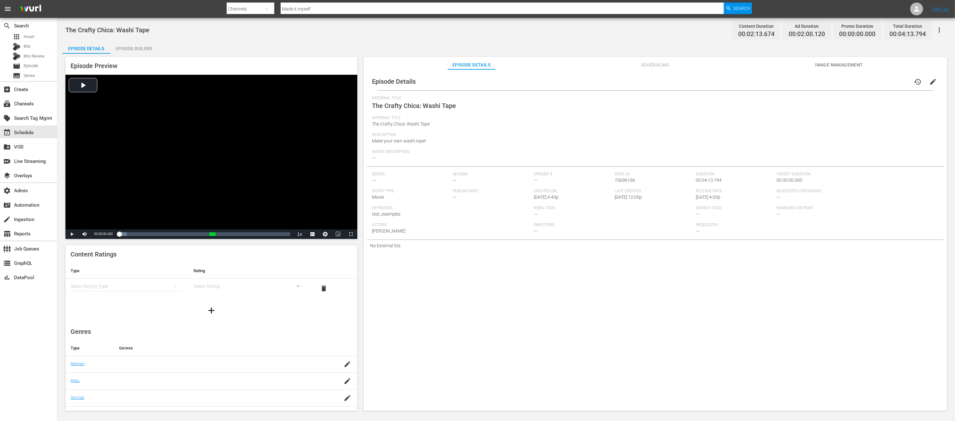
click at [629, 178] on span "73696196" at bounding box center [625, 180] width 20 height 5
copy span "73696196"
click at [134, 48] on div "Episode Builder" at bounding box center [134, 48] width 48 height 15
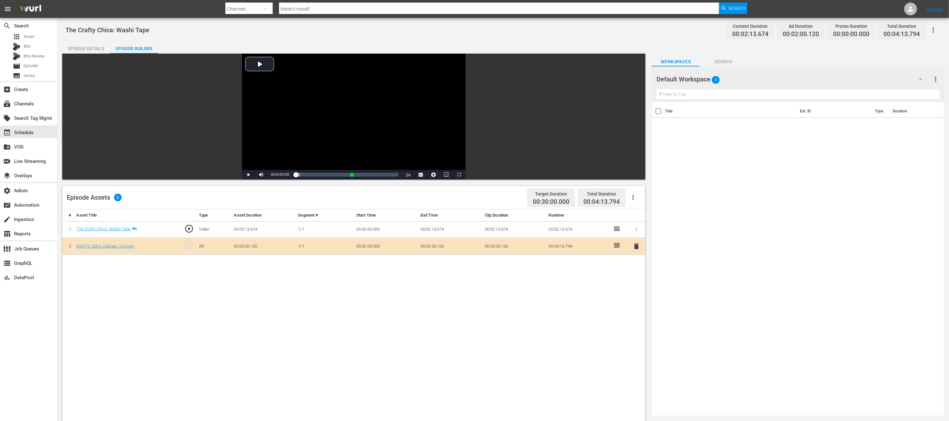
click at [78, 46] on div "Episode Details" at bounding box center [86, 48] width 48 height 15
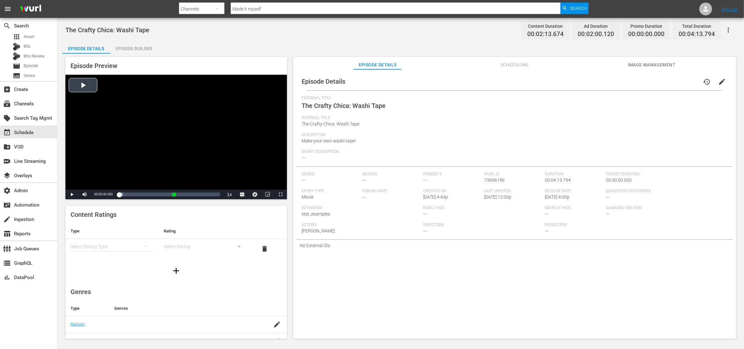
drag, startPoint x: 426, startPoint y: 110, endPoint x: 207, endPoint y: 82, distance: 220.2
click at [426, 110] on div "External Title The Crafty Chica: Washi Tape" at bounding box center [515, 106] width 426 height 20
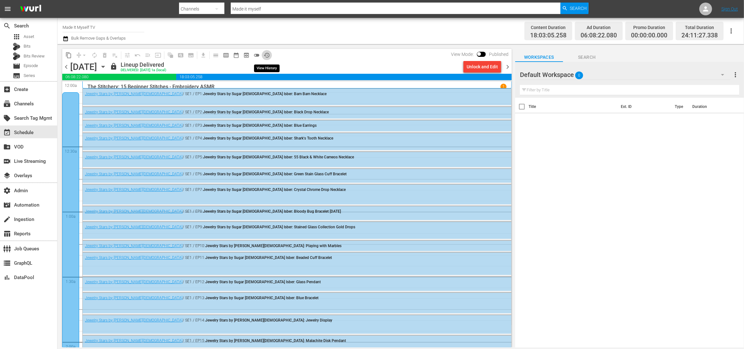
click at [266, 55] on span "history_outlined" at bounding box center [267, 55] width 6 height 6
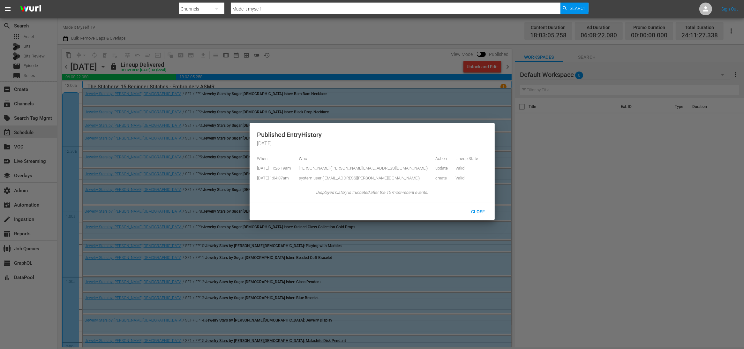
click at [327, 47] on div at bounding box center [372, 174] width 744 height 349
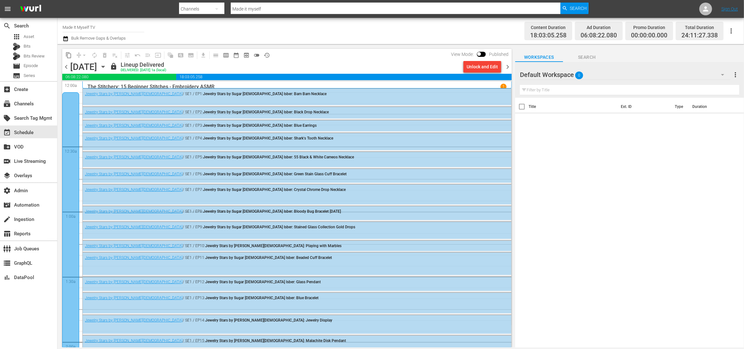
click at [324, 53] on div "content_copy compress arrow_drop_down autorenew_outlined delete_forever_outline…" at bounding box center [287, 55] width 450 height 12
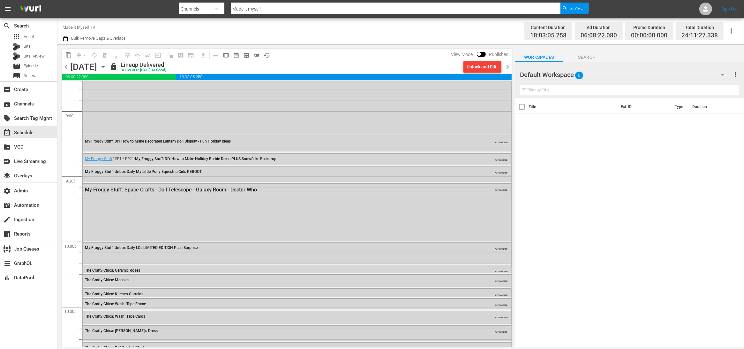
scroll to position [2661, 0]
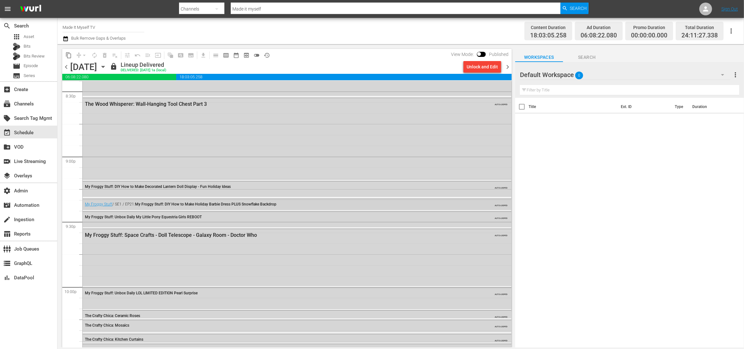
click at [279, 203] on div "My Froggy Stuff / SE1 / EP21: My Froggy Stuff: DIY How to Make Holiday Barbie D…" at bounding box center [279, 204] width 389 height 4
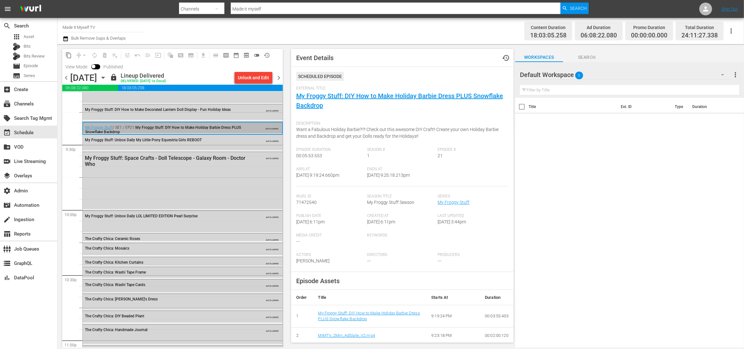
scroll to position [2793, 0]
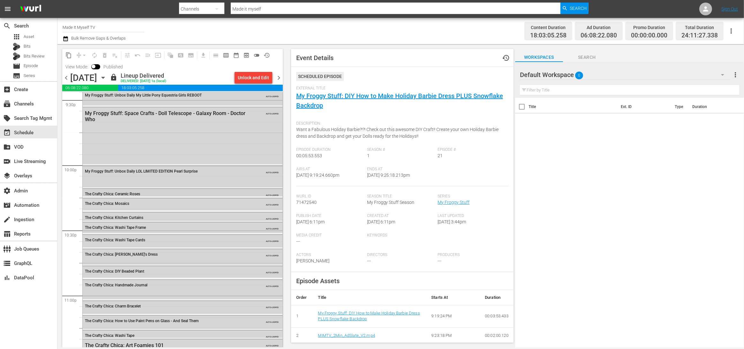
click at [173, 193] on div "The Crafty Chica: Ceramic Roses" at bounding box center [166, 194] width 163 height 4
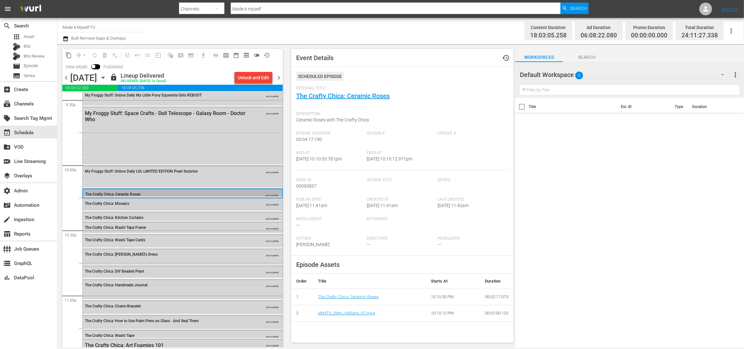
click at [172, 203] on div "The Crafty Chica: Mosaics" at bounding box center [166, 203] width 163 height 4
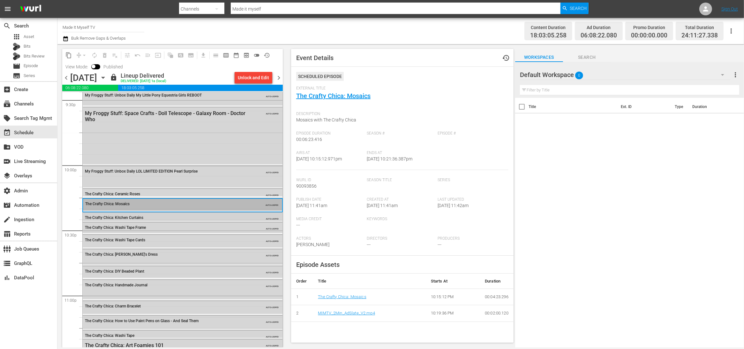
click at [172, 219] on div "The Crafty Chica: Kitchen Curtains" at bounding box center [166, 217] width 163 height 4
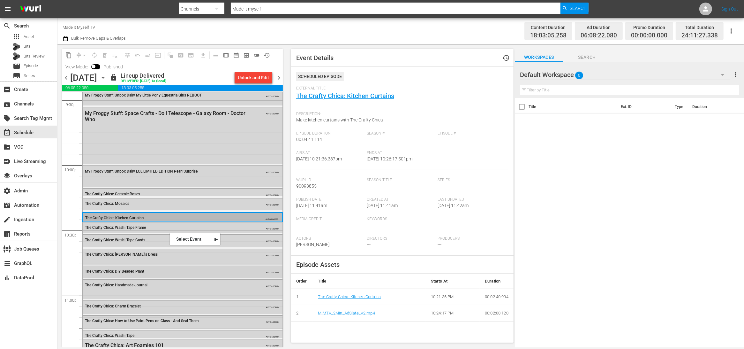
scroll to position [2842, 0]
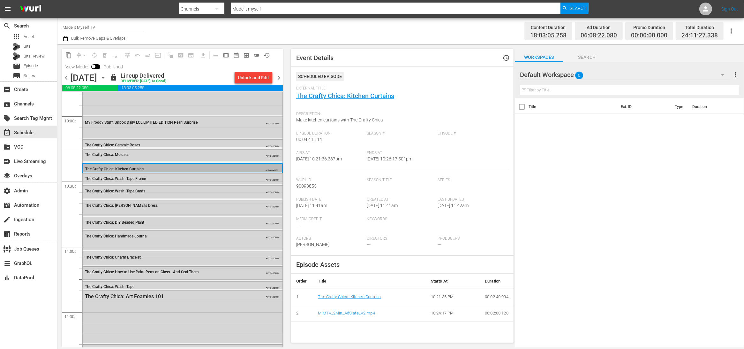
click at [374, 76] on div "Scheduled Episode" at bounding box center [402, 79] width 212 height 14
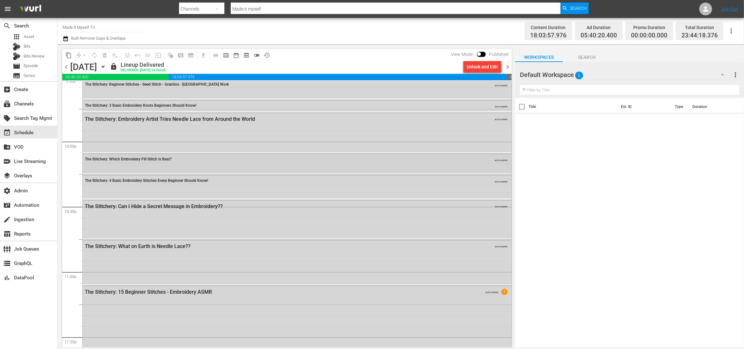
scroll to position [2786, 0]
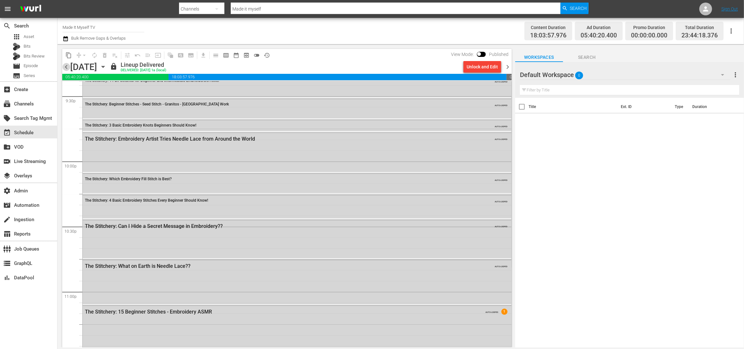
click at [67, 66] on span "chevron_left" at bounding box center [66, 67] width 8 height 8
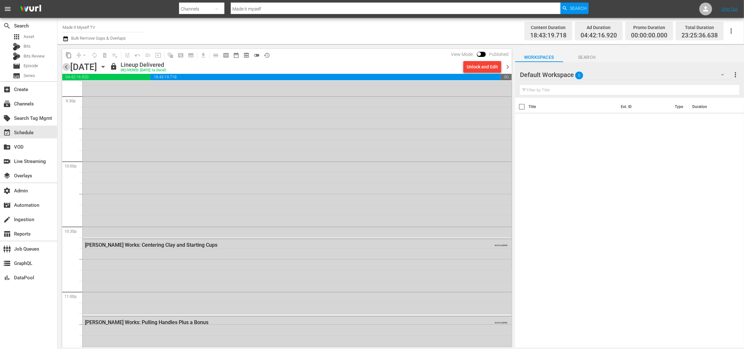
click at [67, 66] on span "chevron_left" at bounding box center [66, 67] width 8 height 8
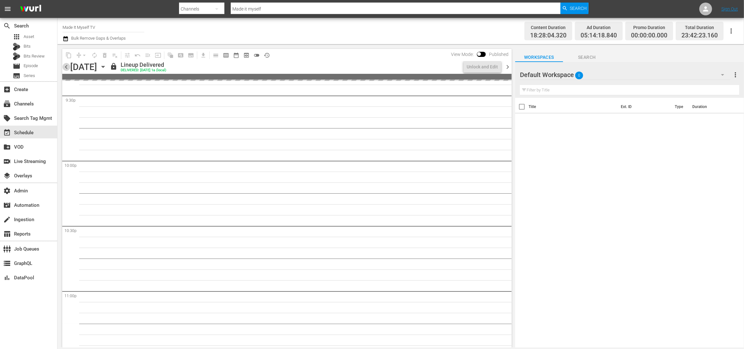
click at [67, 66] on span "chevron_left" at bounding box center [66, 67] width 8 height 8
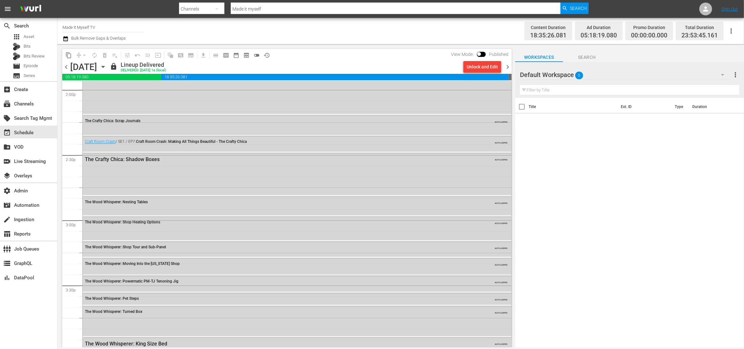
scroll to position [2902, 0]
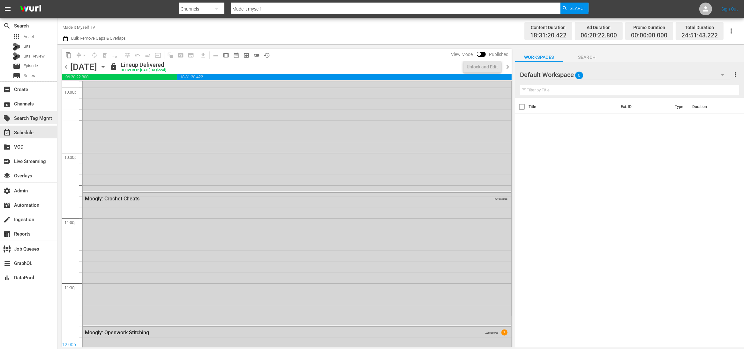
scroll to position [2902, 0]
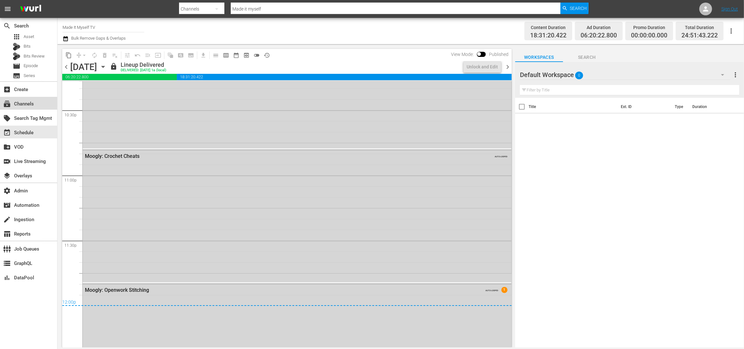
click at [35, 105] on div "subscriptions Channels" at bounding box center [18, 103] width 36 height 6
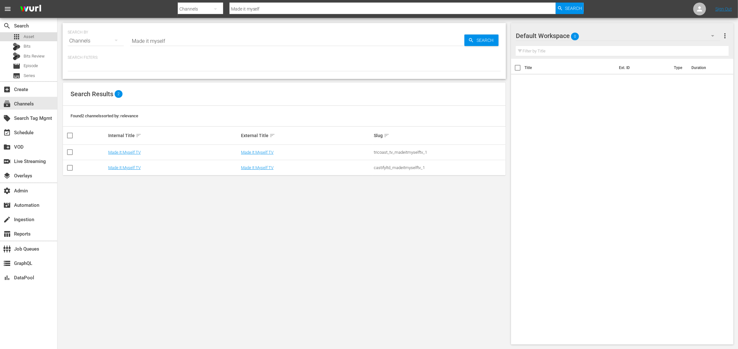
click at [44, 35] on div "apps Asset" at bounding box center [28, 36] width 57 height 9
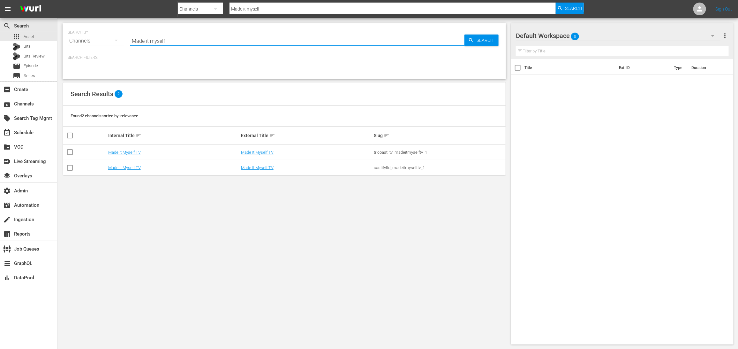
click at [201, 42] on input "Made it myself" at bounding box center [297, 40] width 334 height 15
click at [255, 153] on link "Made It Myself TV" at bounding box center [257, 152] width 33 height 5
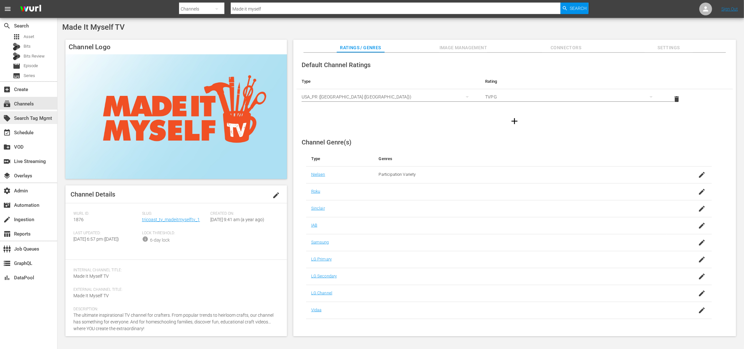
click at [36, 118] on div "local_offer Search Tag Mgmt" at bounding box center [18, 117] width 36 height 6
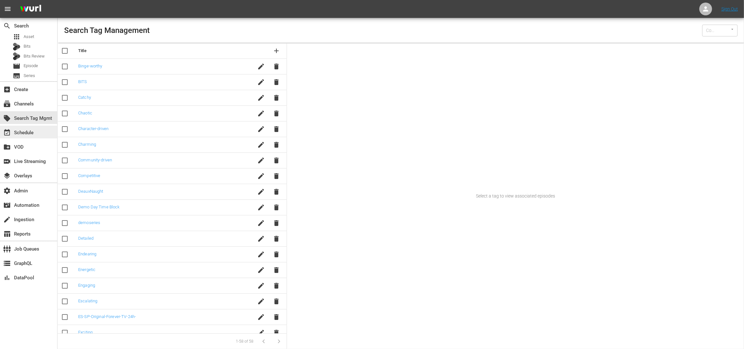
type input "Wurl (15)"
click at [38, 132] on div "event_available Schedule" at bounding box center [28, 131] width 57 height 13
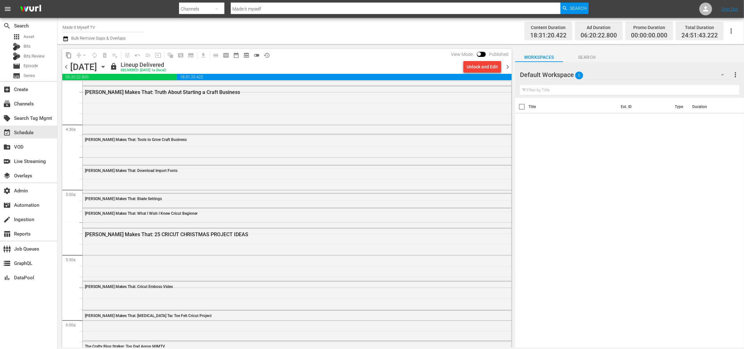
scroll to position [548, 0]
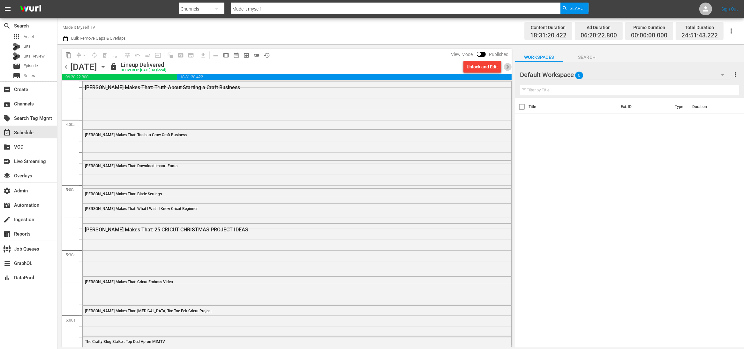
click at [510, 66] on span "chevron_right" at bounding box center [508, 67] width 8 height 8
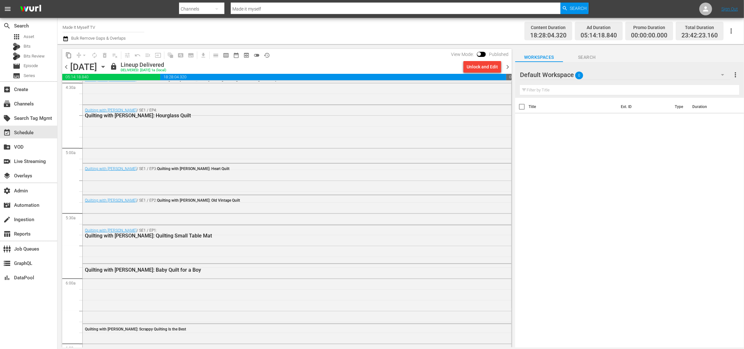
scroll to position [676, 0]
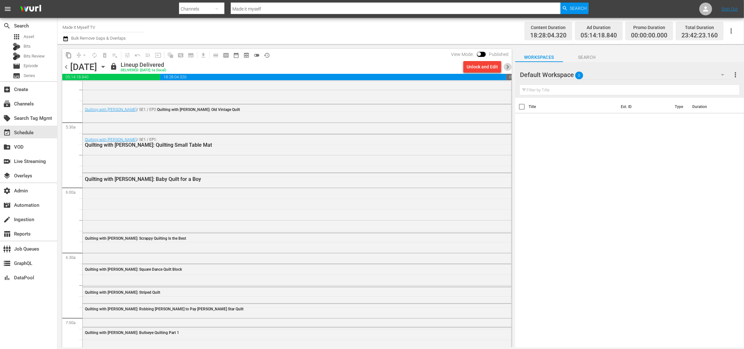
click at [509, 66] on span "chevron_right" at bounding box center [508, 67] width 8 height 8
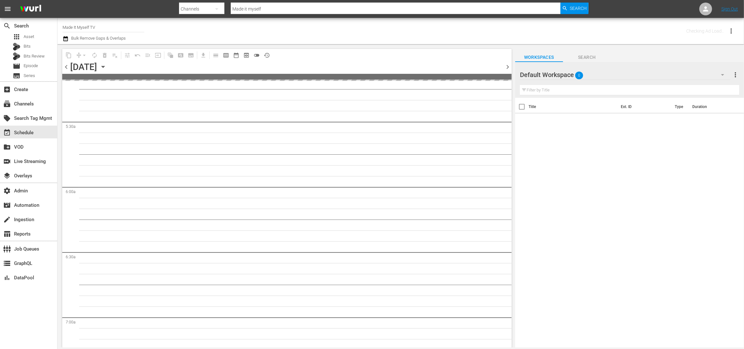
scroll to position [751, 0]
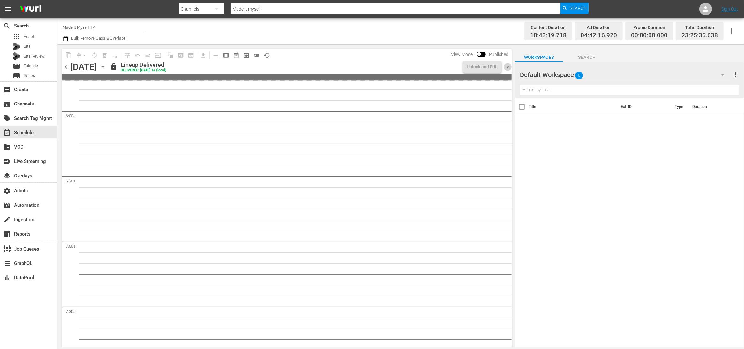
click at [509, 66] on span "chevron_right" at bounding box center [508, 67] width 8 height 8
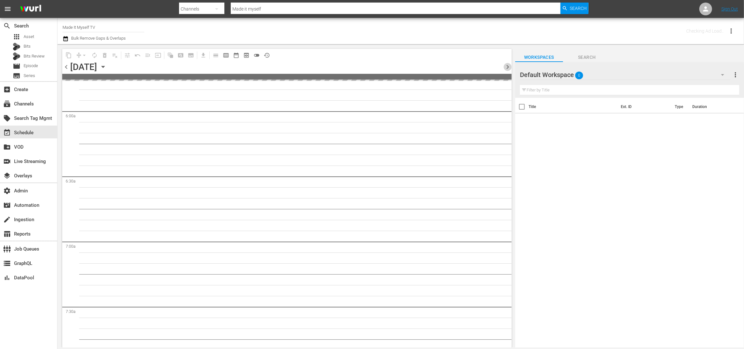
click at [509, 66] on span "chevron_right" at bounding box center [508, 67] width 8 height 8
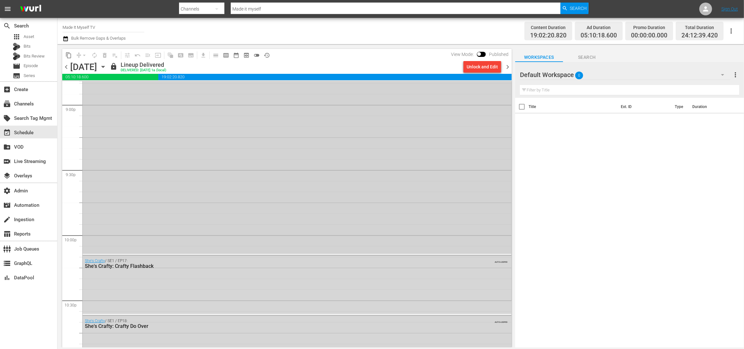
scroll to position [2920, 0]
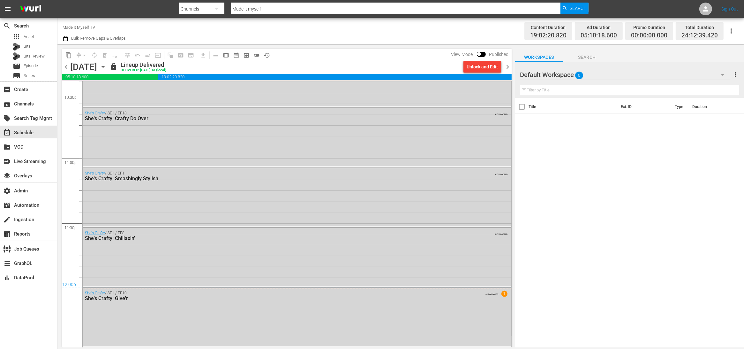
click at [508, 66] on span "chevron_right" at bounding box center [508, 67] width 8 height 8
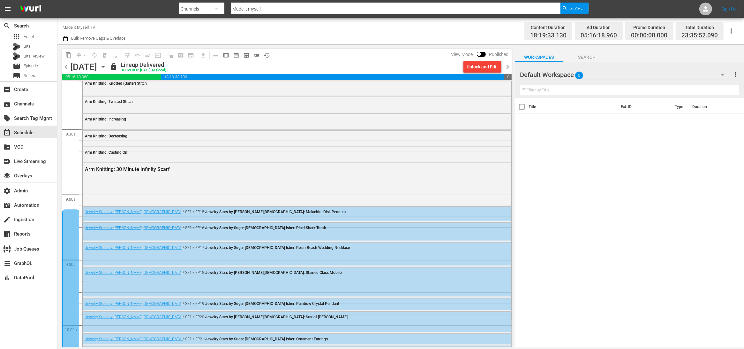
scroll to position [1161, 0]
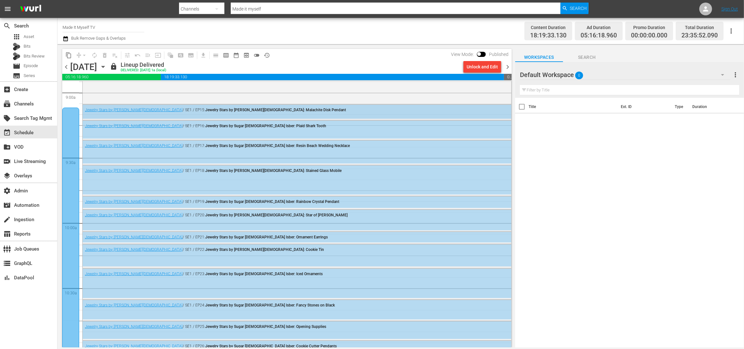
click at [363, 112] on div "Jewelry Stars by [PERSON_NAME][DEMOGRAPHIC_DATA] / SE1 / EP15: Jewelry Stars by…" at bounding box center [297, 110] width 429 height 10
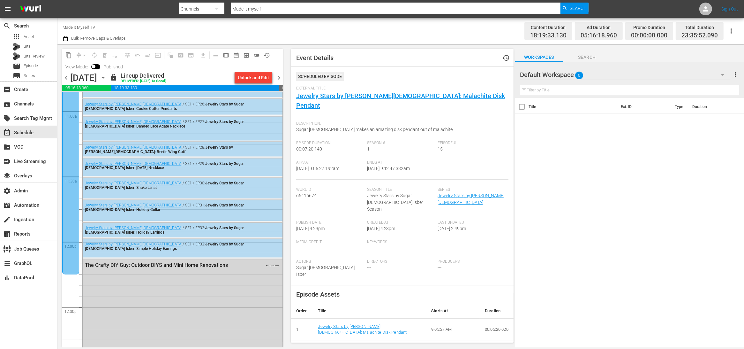
scroll to position [1646, 0]
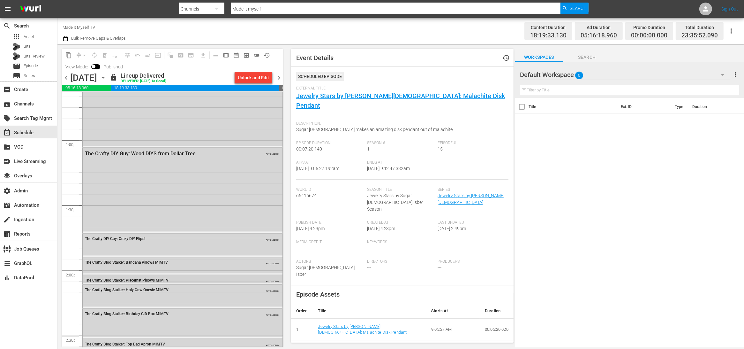
click at [188, 275] on div "The Crafty Blog Stalker: Placemat Pillows MIMTV AUTO-LOOPED" at bounding box center [183, 280] width 200 height 10
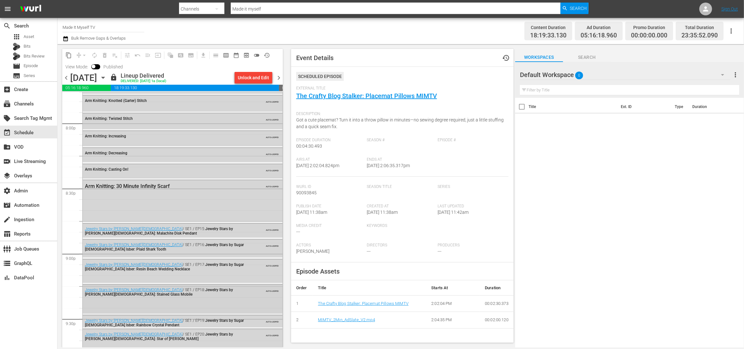
scroll to position [2497, 0]
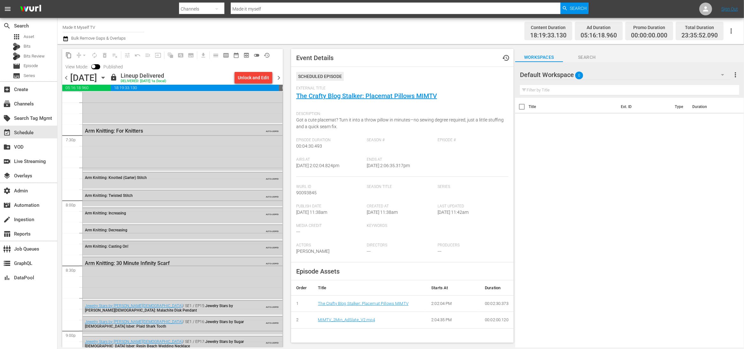
click at [219, 249] on div "Arm Knitting: Casting On! AUTO-LOOPED" at bounding box center [183, 246] width 200 height 10
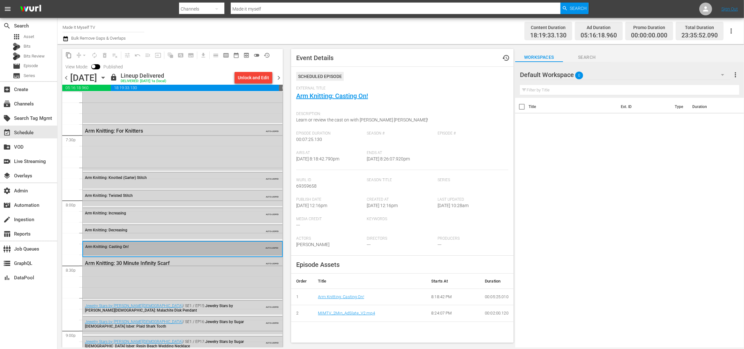
scroll to position [2684, 0]
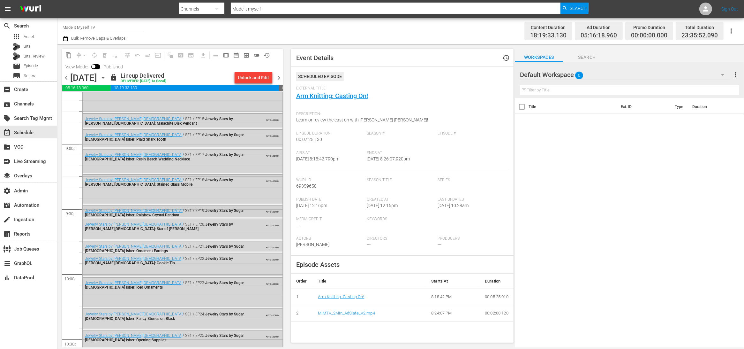
click at [249, 212] on div "AUTO-LOOPED" at bounding box center [263, 210] width 29 height 5
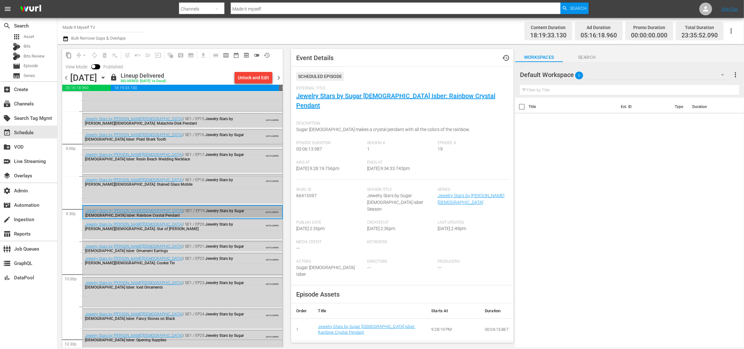
scroll to position [2878, 0]
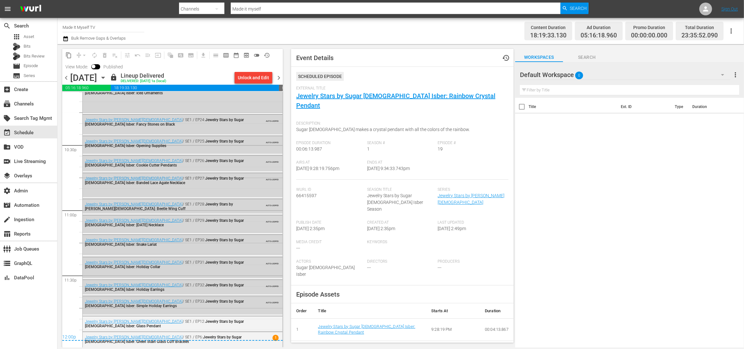
click at [278, 78] on span "chevron_right" at bounding box center [279, 78] width 8 height 8
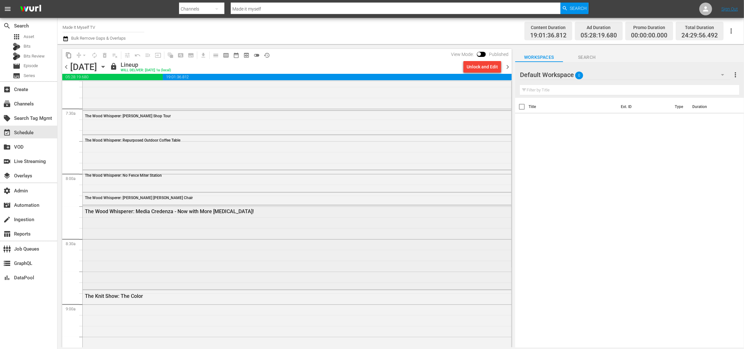
scroll to position [1040, 0]
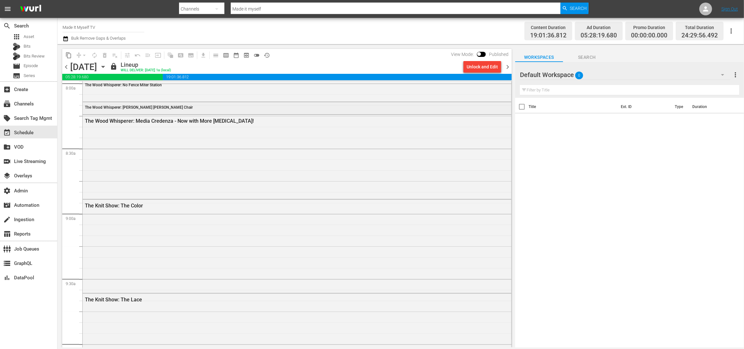
click at [237, 105] on div "The Wood Whisperer: [PERSON_NAME] [PERSON_NAME] Chair" at bounding box center [279, 107] width 389 height 4
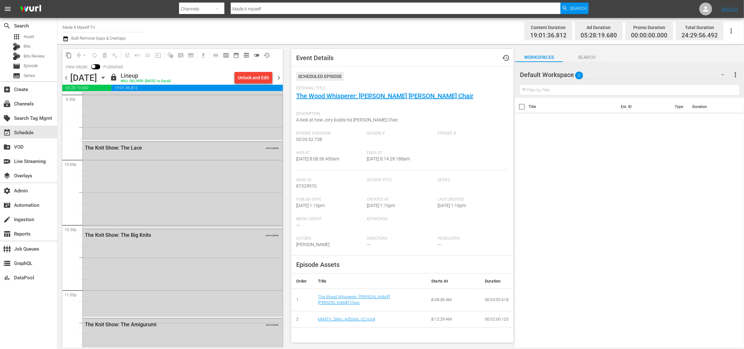
scroll to position [2943, 0]
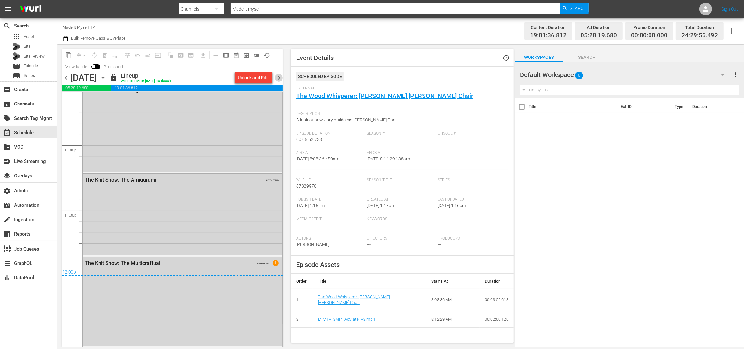
click at [281, 77] on span "chevron_right" at bounding box center [279, 78] width 8 height 8
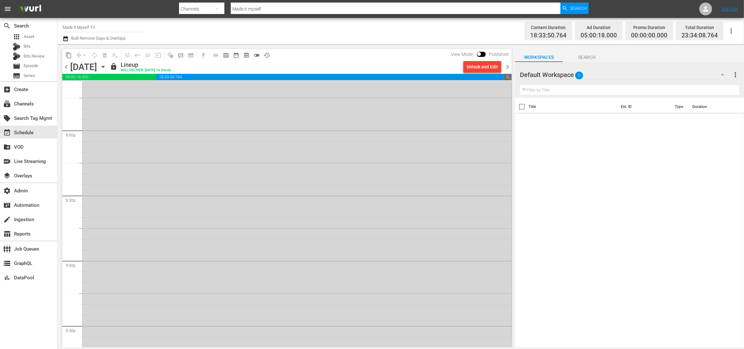
scroll to position [2876, 0]
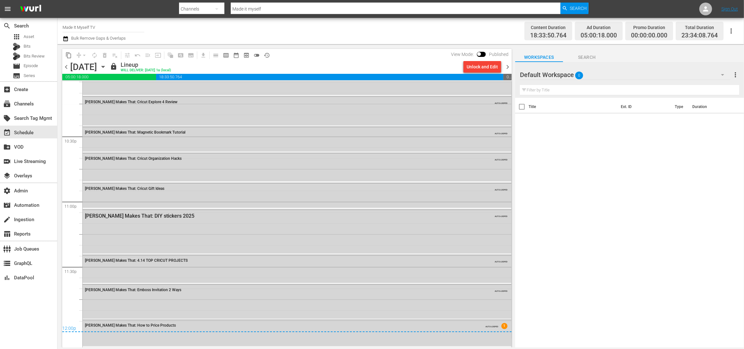
click at [511, 67] on span "chevron_right" at bounding box center [508, 67] width 8 height 8
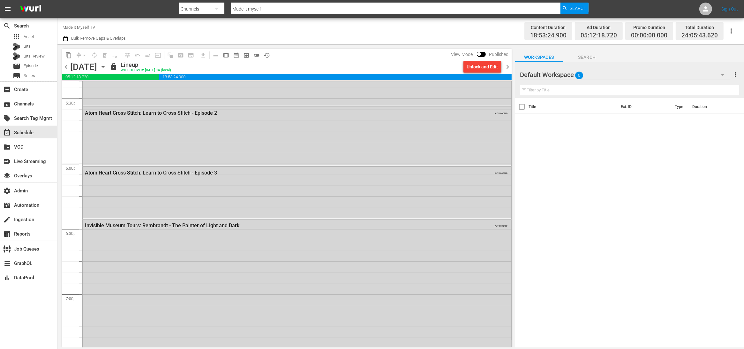
scroll to position [2036, 0]
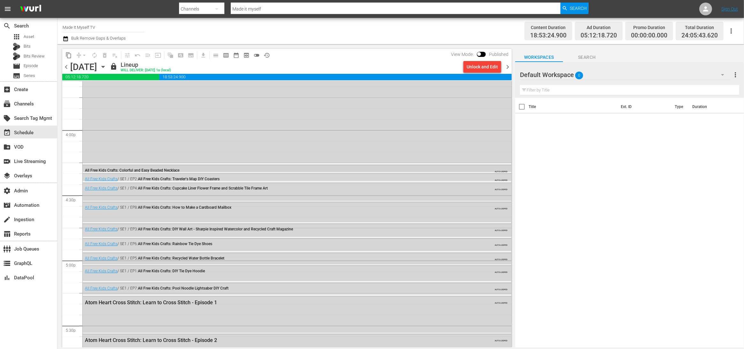
click at [234, 169] on div "All Free Kids Crafts: Colorful and Easy Beaded Necklace" at bounding box center [279, 170] width 389 height 4
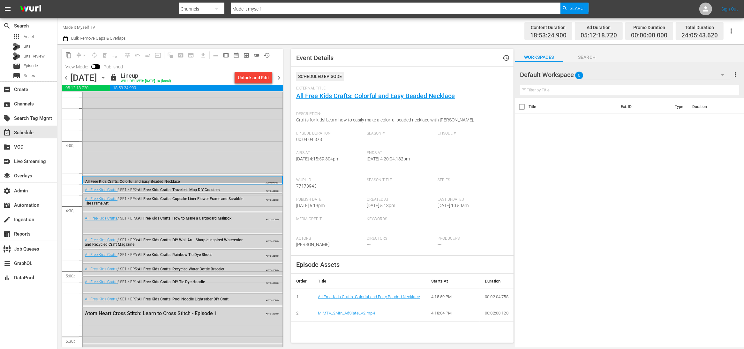
click at [249, 189] on div "AUTO-LOOPED" at bounding box center [263, 189] width 29 height 5
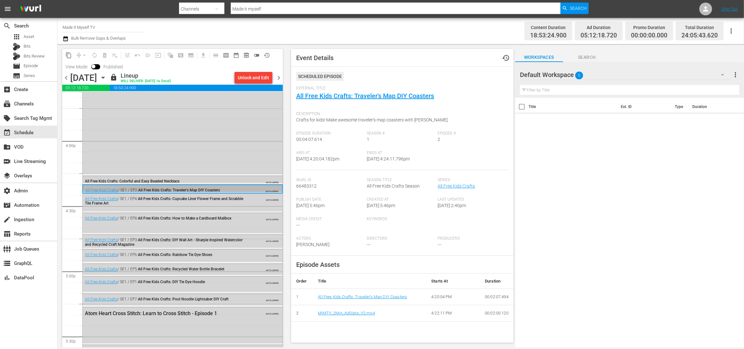
click at [240, 179] on div "All Free Kids Crafts: Colorful and Easy Beaded Necklace" at bounding box center [166, 181] width 163 height 4
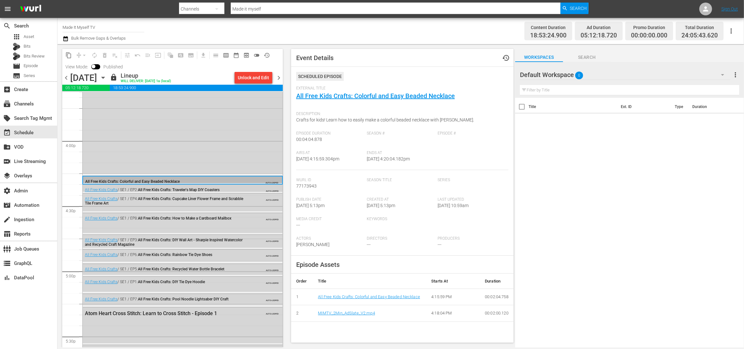
click at [240, 189] on div "All Free Kids Crafts / SE1 / EP2: All Free Kids Crafts: Traveler's Map DIY Coas…" at bounding box center [166, 189] width 163 height 4
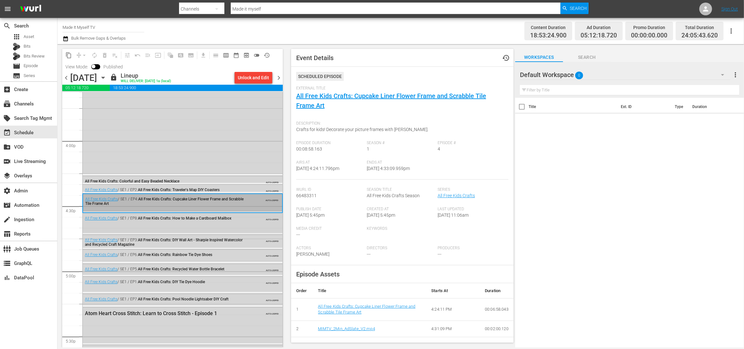
click at [234, 225] on div "All Free Kids Crafts / SE1 / EP8: All Free Kids Crafts: How to Make a Cardboard…" at bounding box center [183, 223] width 200 height 20
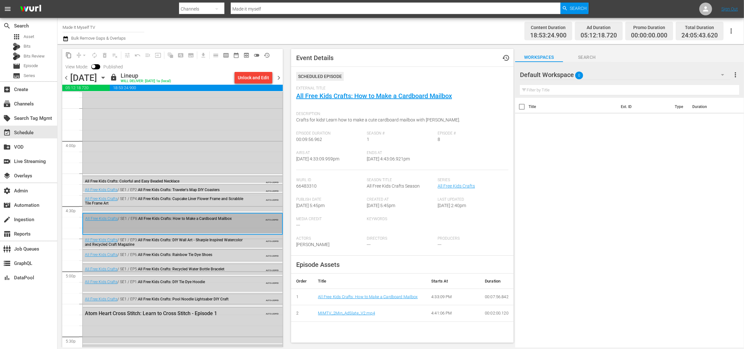
click at [234, 241] on div "All Free Kids Crafts / SE1 / EP3: All Free Kids Crafts: DIY Wall Art - Sharpie …" at bounding box center [166, 242] width 163 height 9
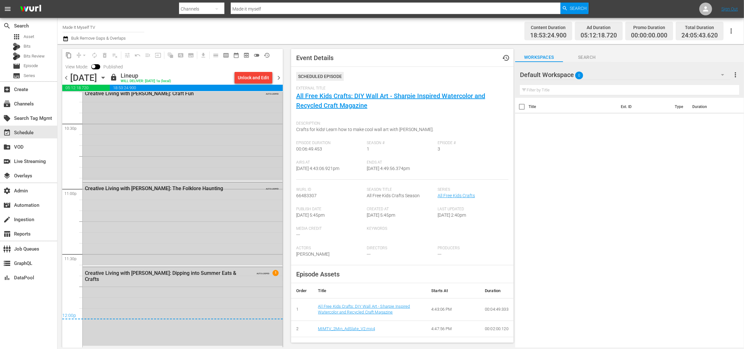
scroll to position [2345, 0]
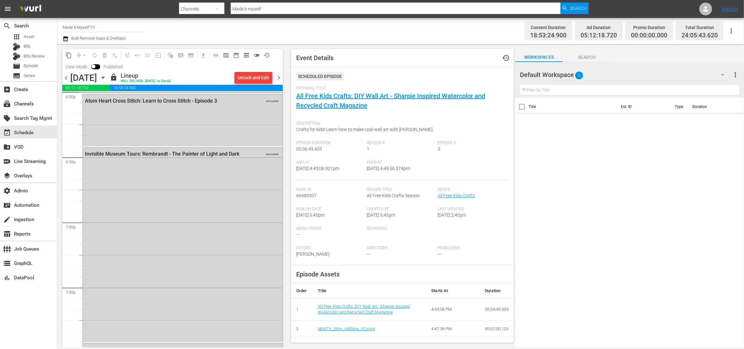
click at [281, 76] on span "chevron_right" at bounding box center [279, 78] width 8 height 8
